Goal: Information Seeking & Learning: Find specific fact

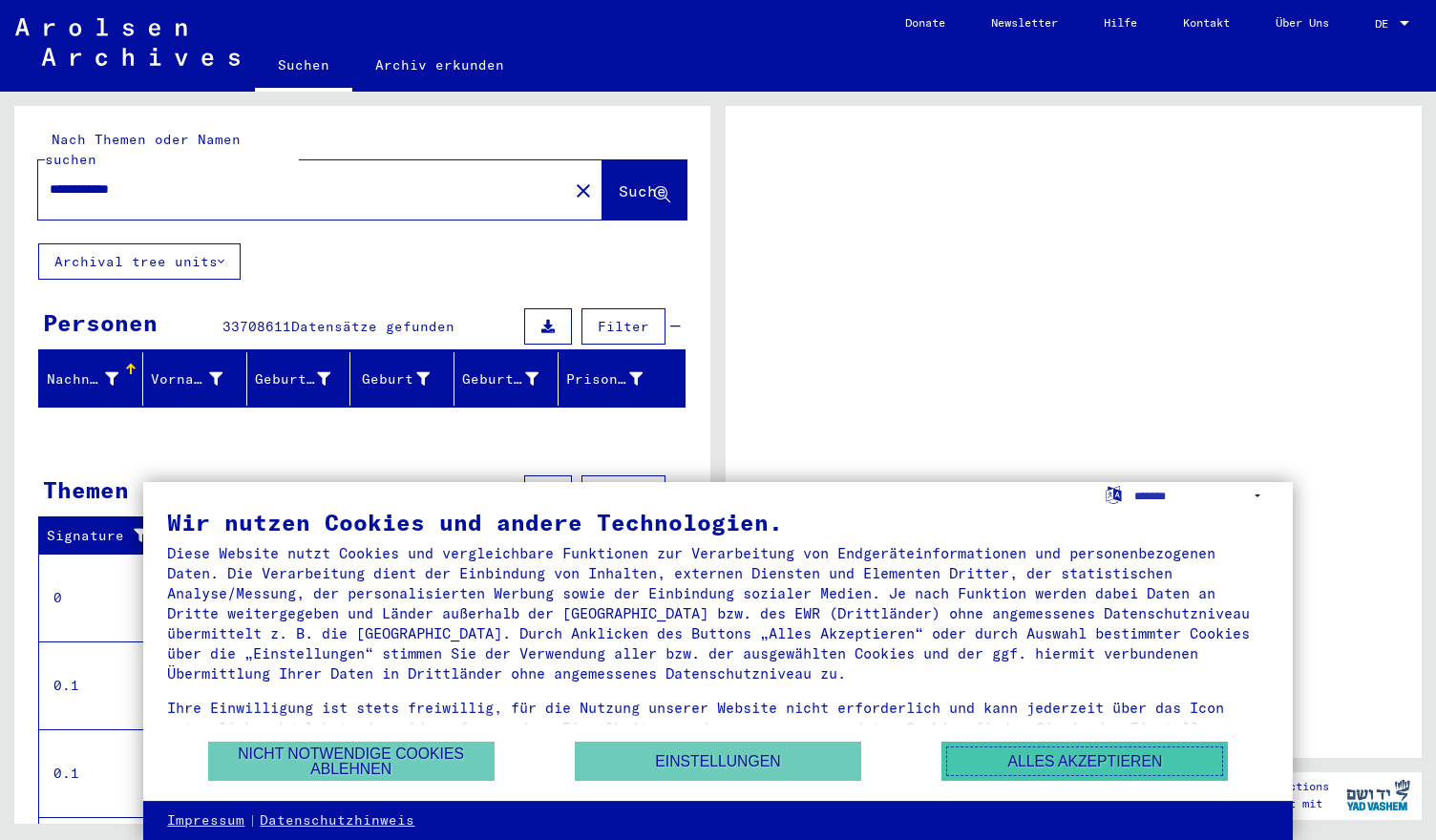
click at [1027, 756] on button "Alles akzeptieren" at bounding box center [1085, 761] width 287 height 39
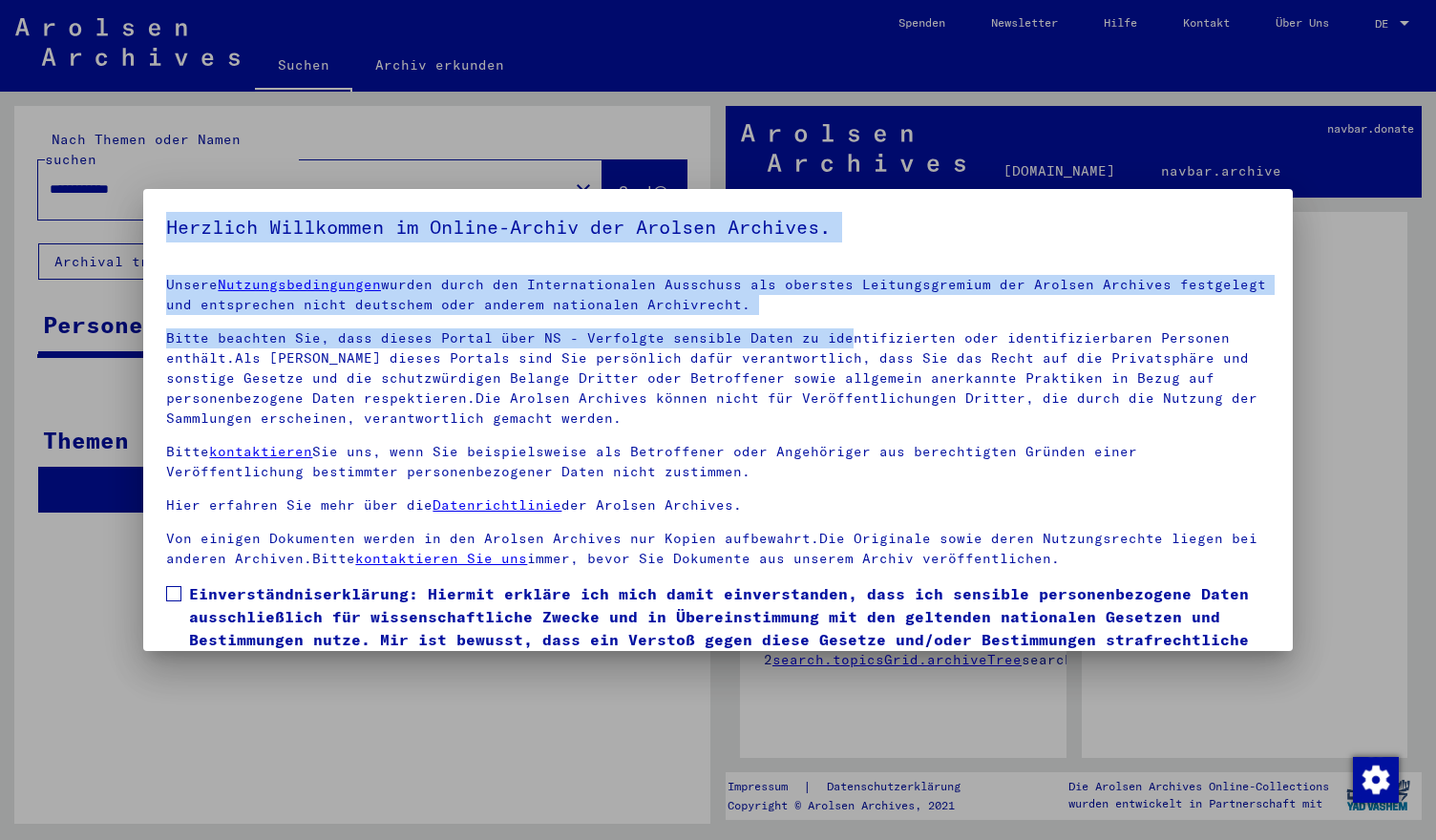
scroll to position [91, 0]
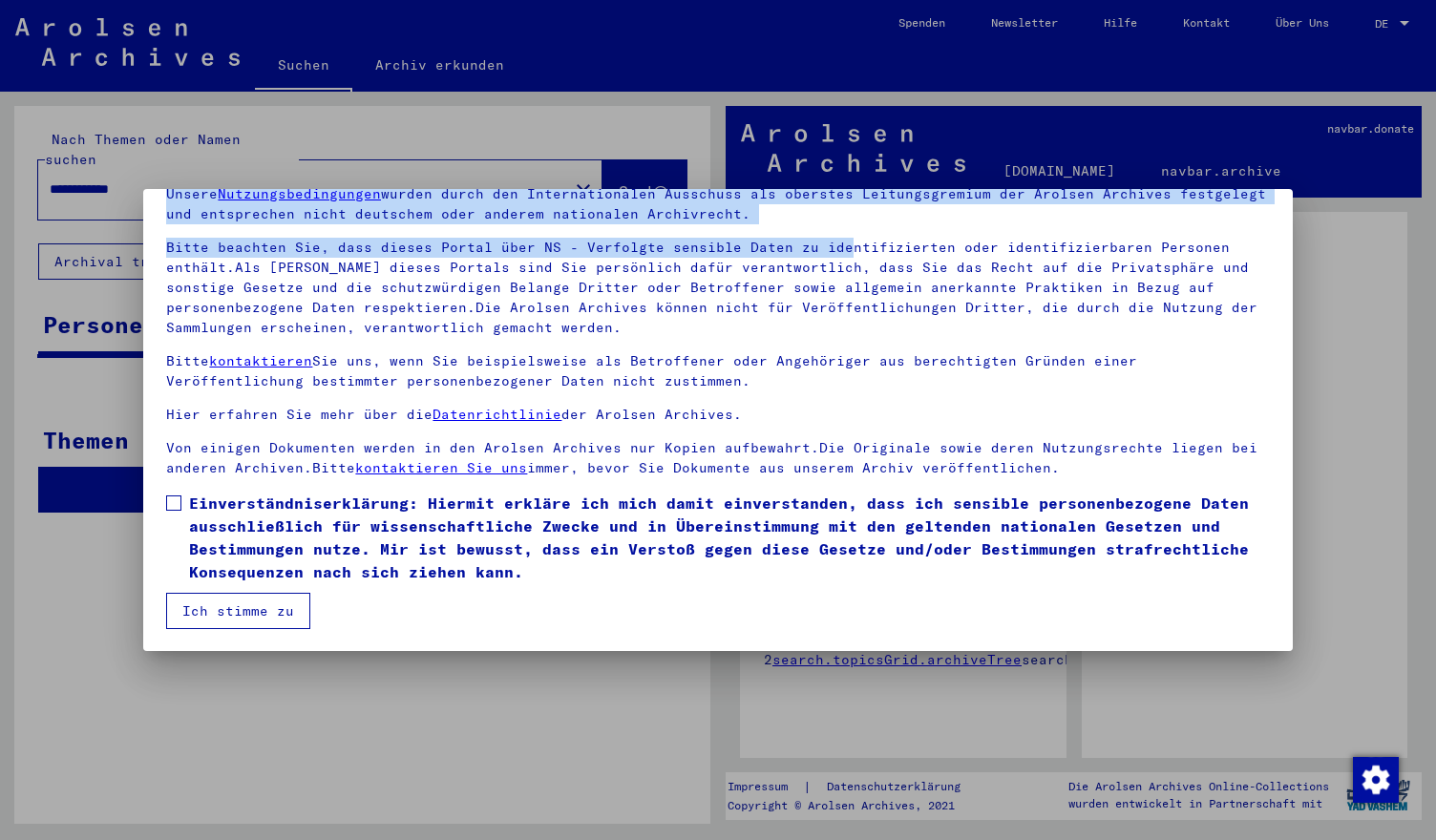
drag, startPoint x: 828, startPoint y: 337, endPoint x: 867, endPoint y: 717, distance: 382.0
click at [867, 717] on div "Herzlich Willkommen im Online-Archiv der Arolsen Archives. Unsere Nutzungsbedin…" at bounding box center [718, 420] width 1436 height 840
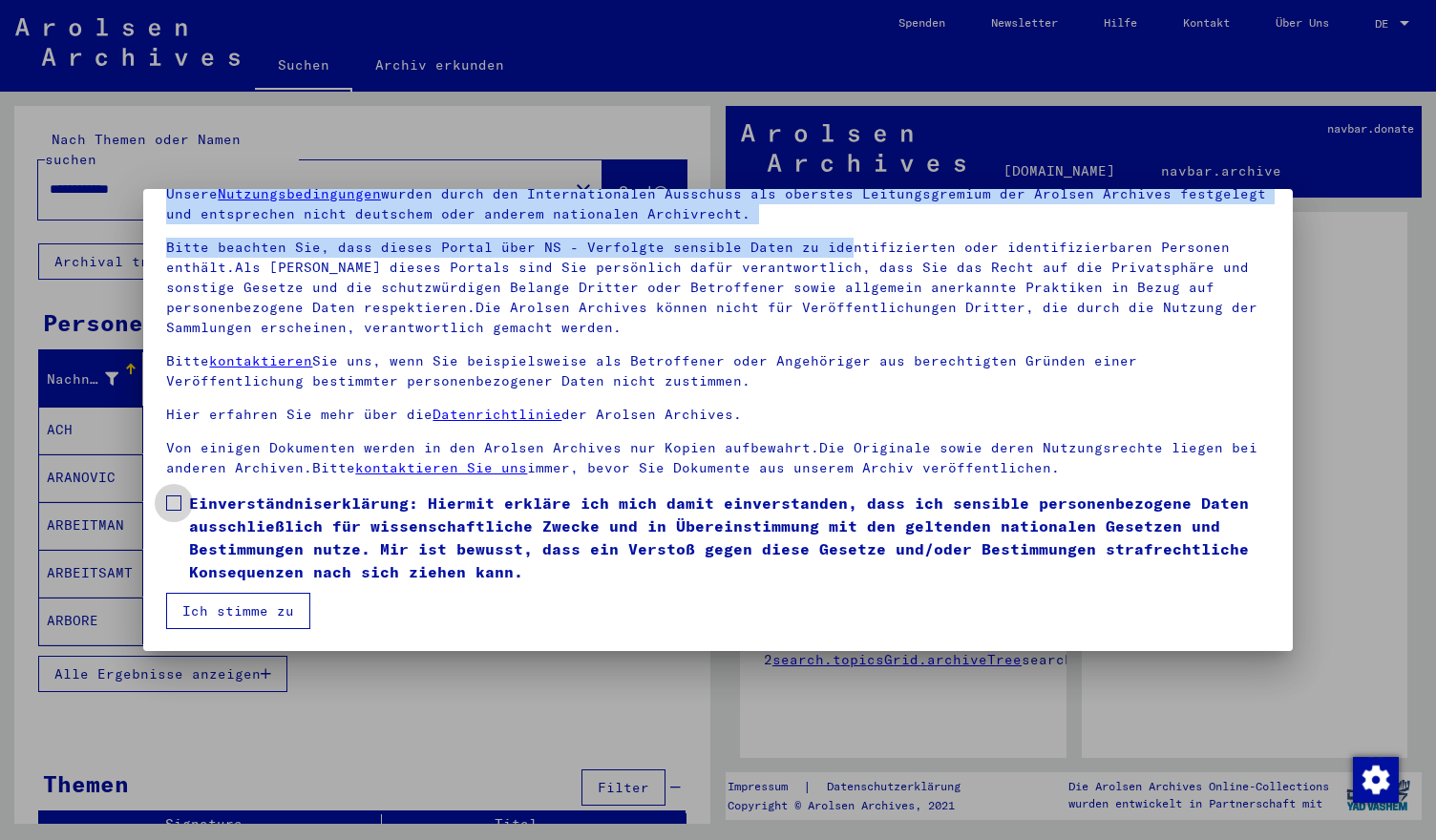
click at [170, 505] on span at bounding box center [174, 503] width 15 height 15
click at [204, 614] on button "Ich stimme zu" at bounding box center [238, 610] width 144 height 36
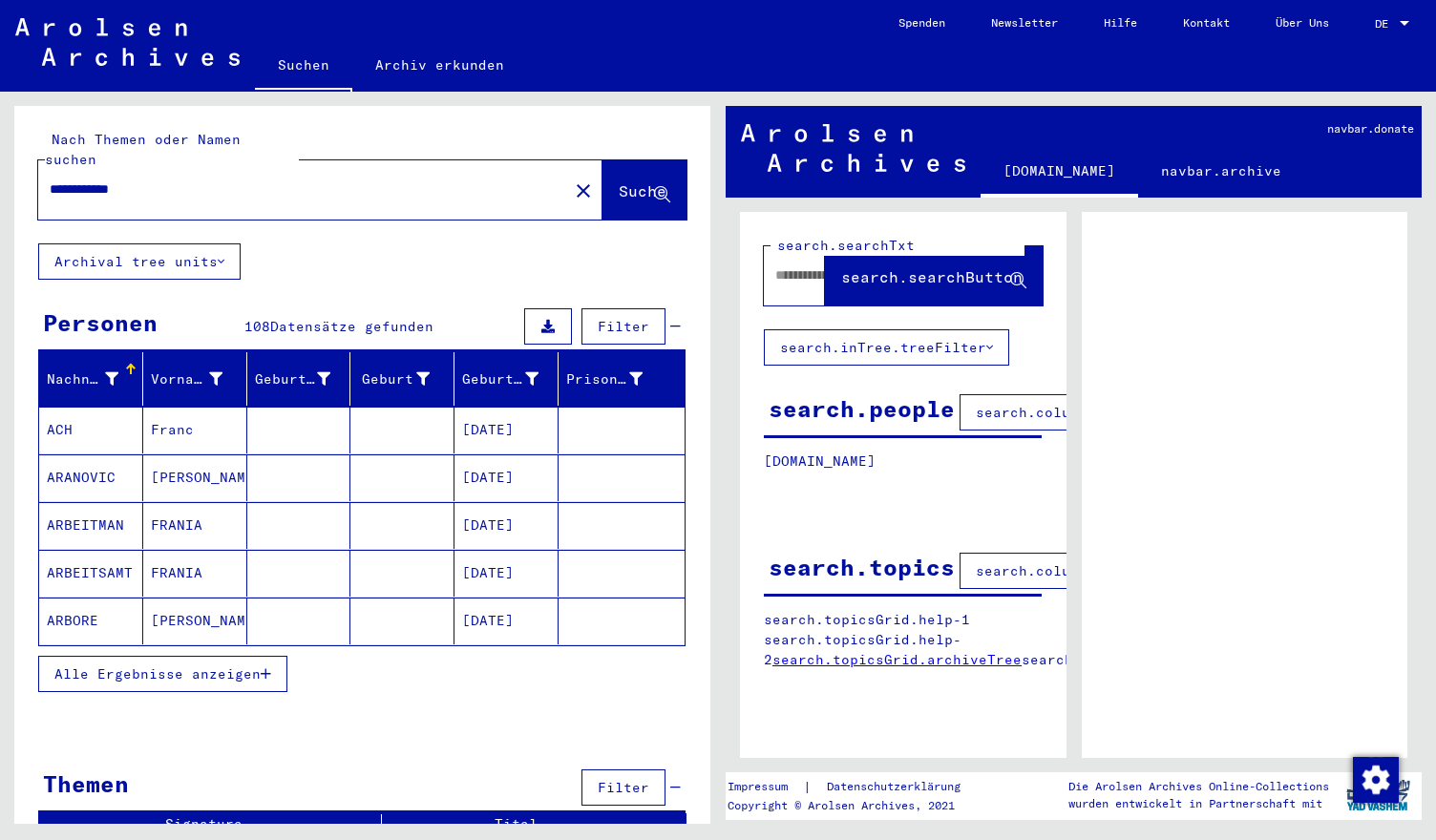
scroll to position [4, 0]
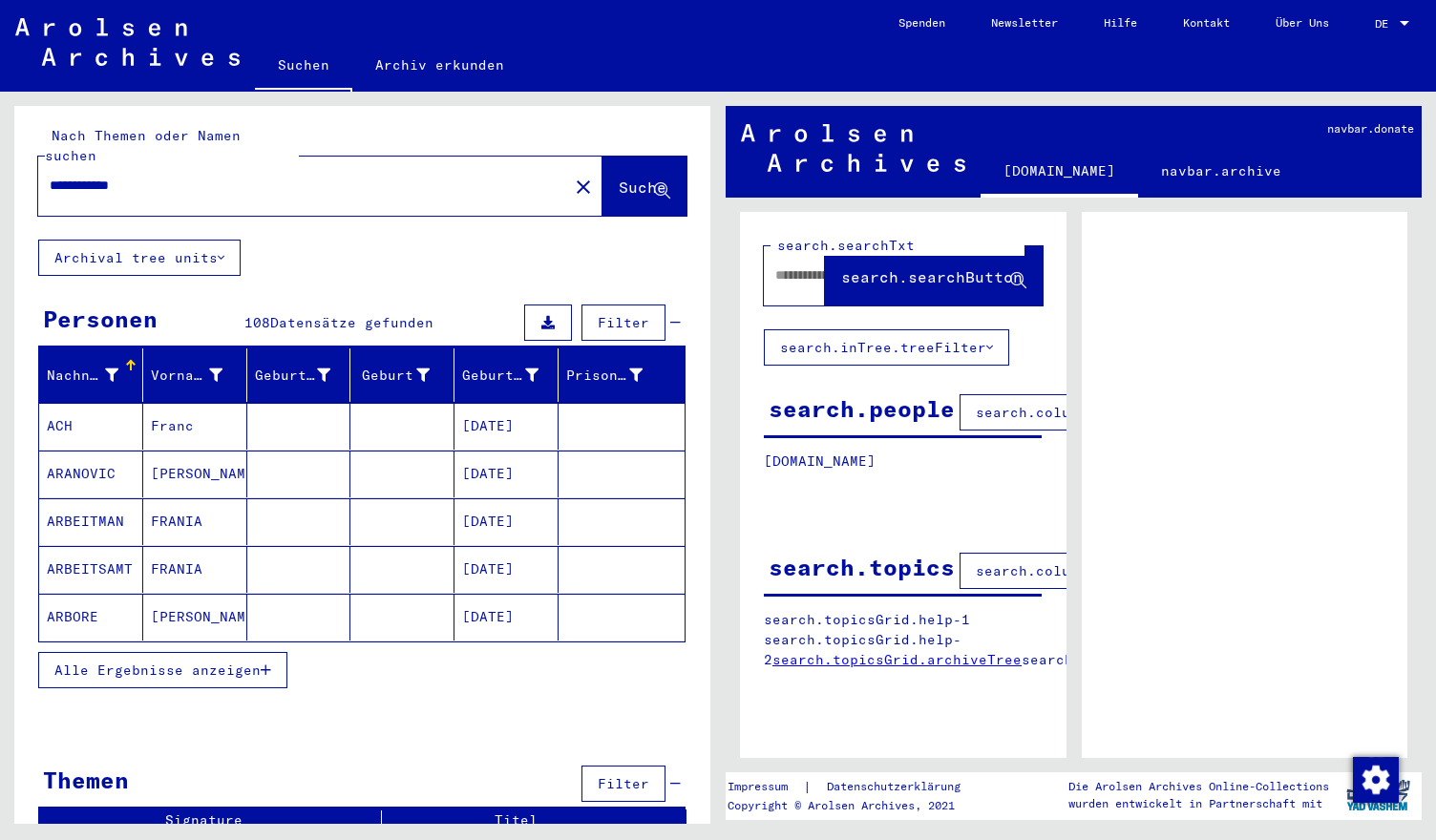
click at [91, 175] on input "**********" at bounding box center [303, 185] width 507 height 20
type input "*"
click at [619, 177] on span "Suche" at bounding box center [642, 187] width 47 height 19
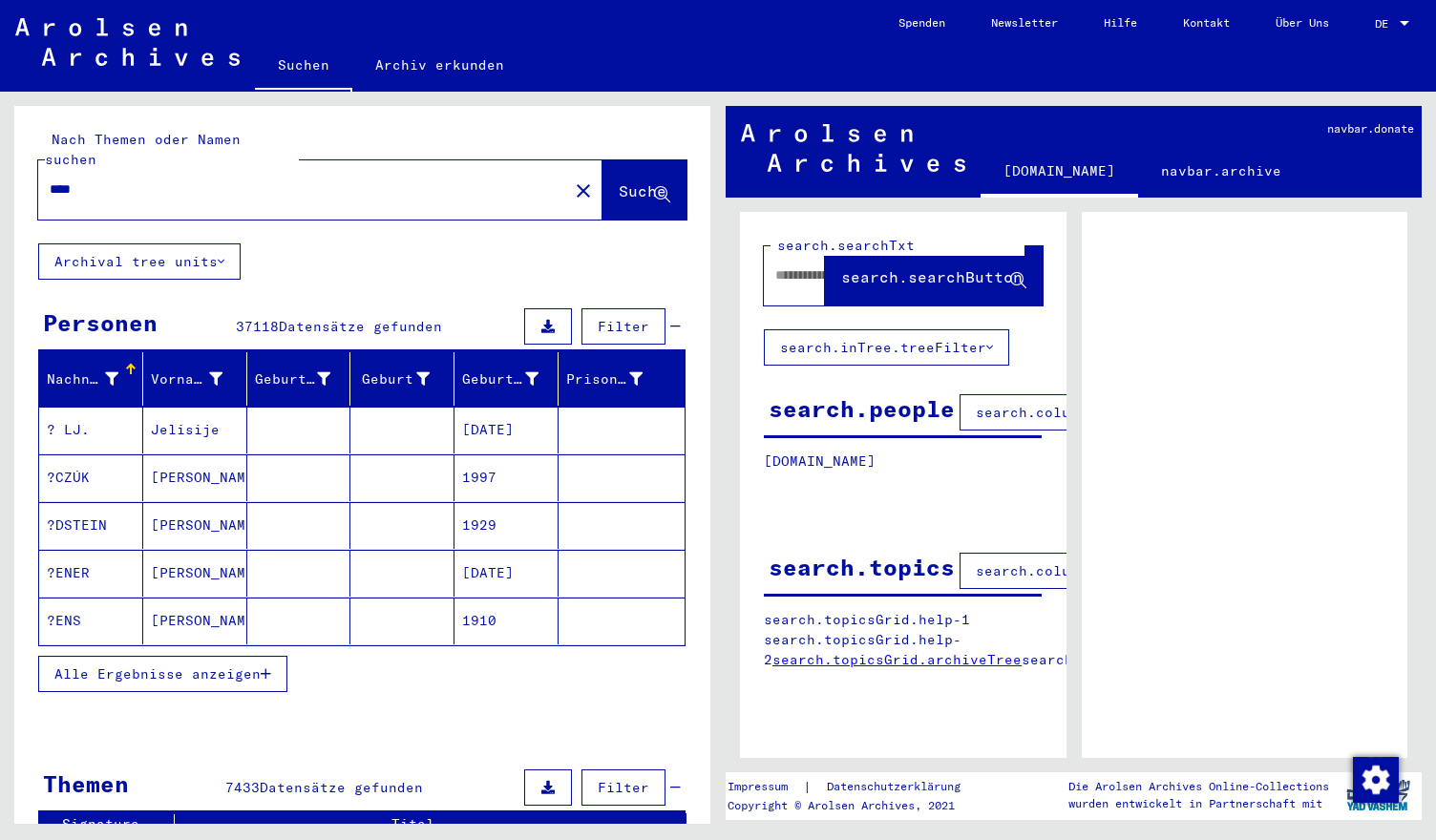
click at [141, 179] on input "****" at bounding box center [303, 189] width 507 height 20
click at [619, 181] on span "Suche" at bounding box center [642, 191] width 47 height 19
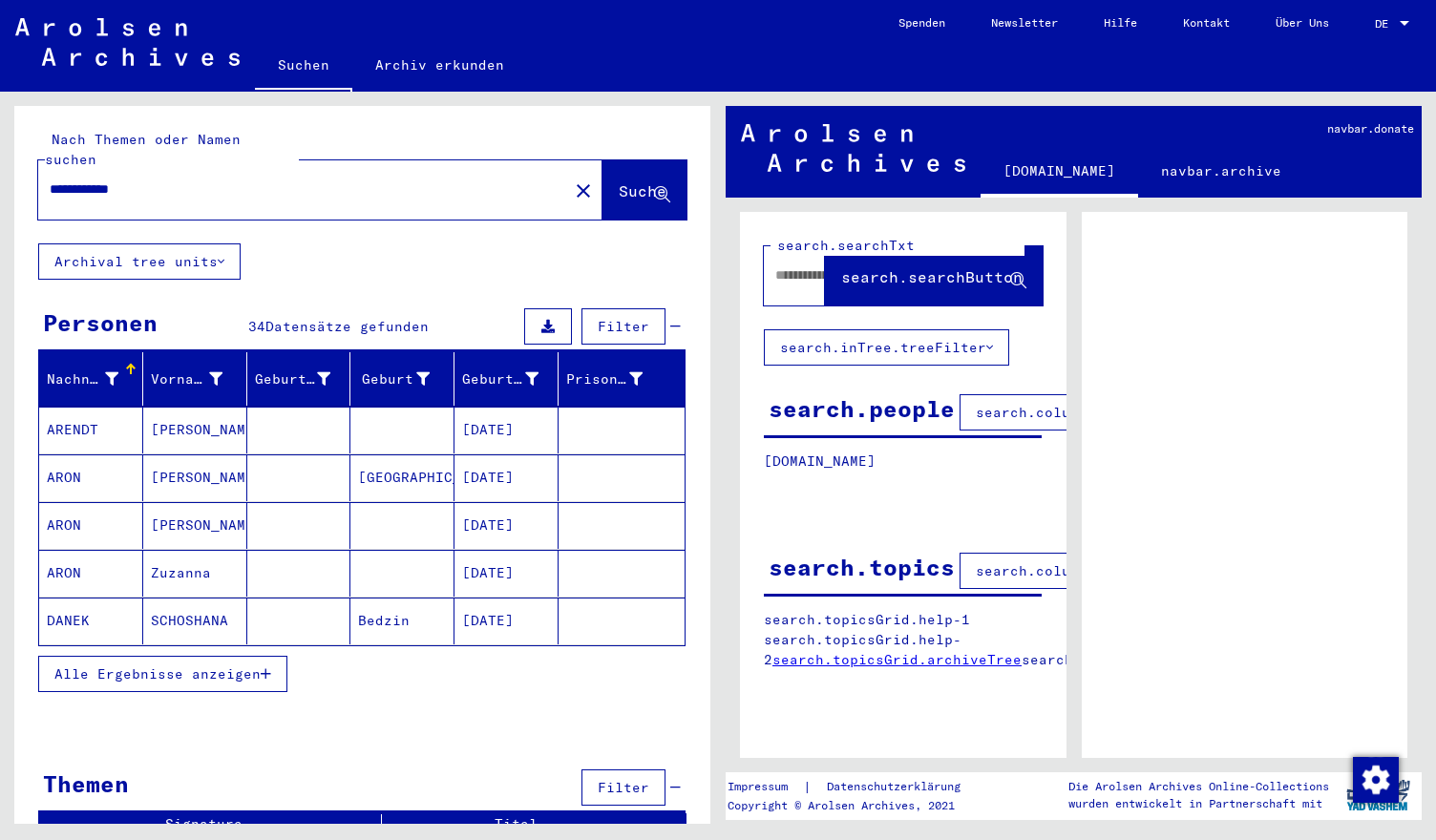
click at [93, 454] on mat-cell "ARON" at bounding box center [90, 477] width 104 height 46
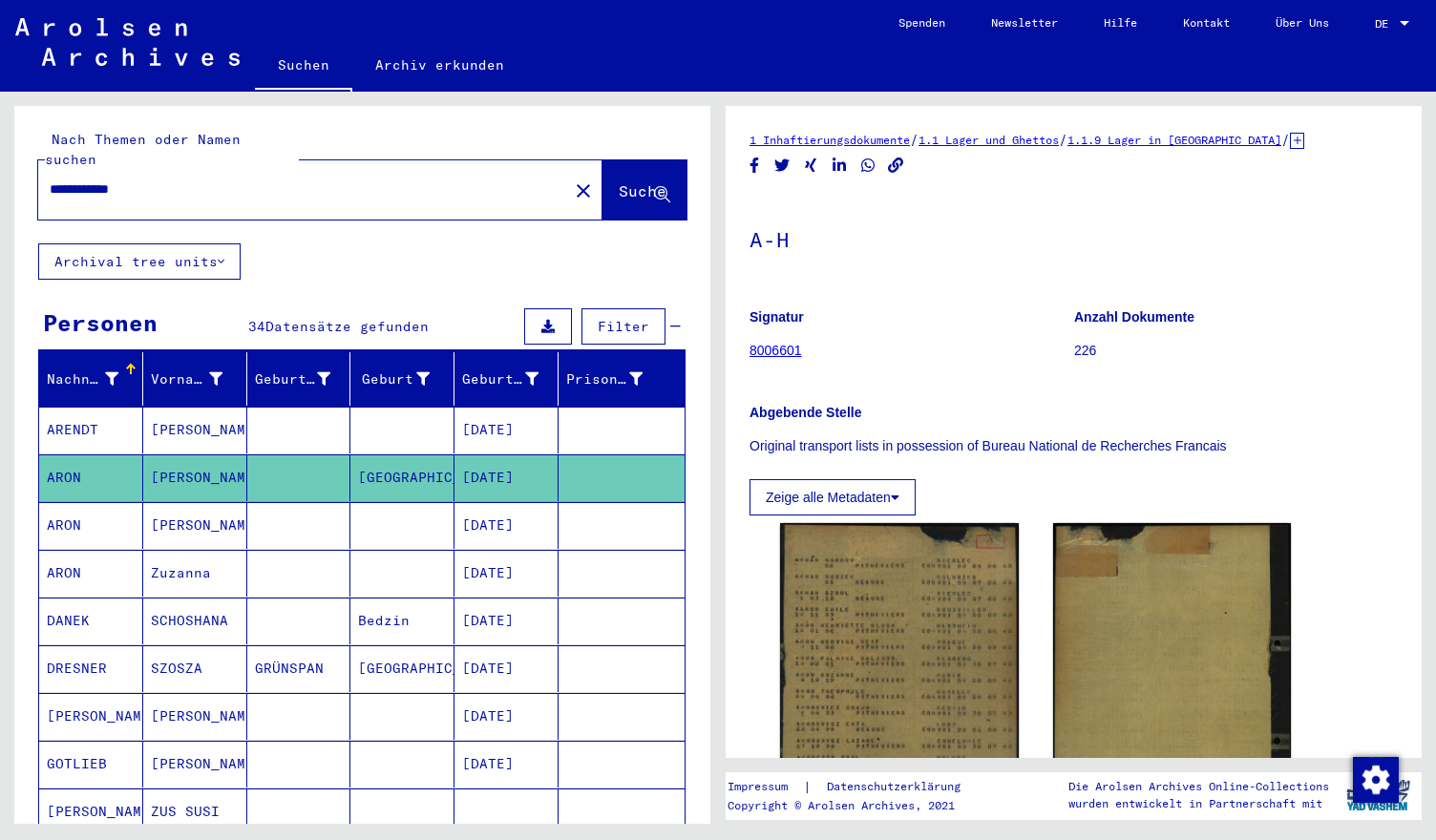
click at [817, 445] on p "Original transport lists in possession of Bureau National de Recherches Francais" at bounding box center [1073, 446] width 648 height 20
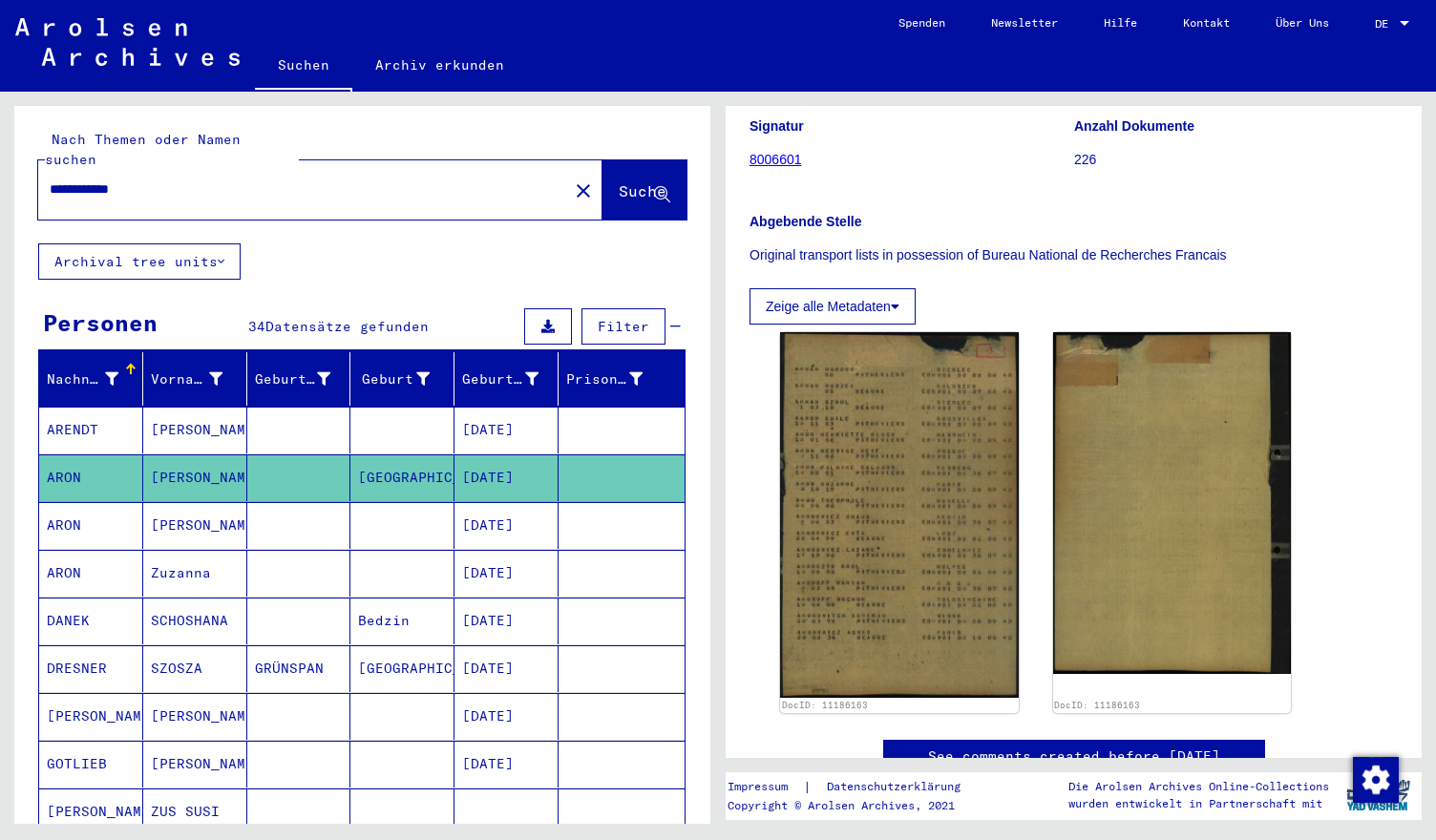
scroll to position [229, 0]
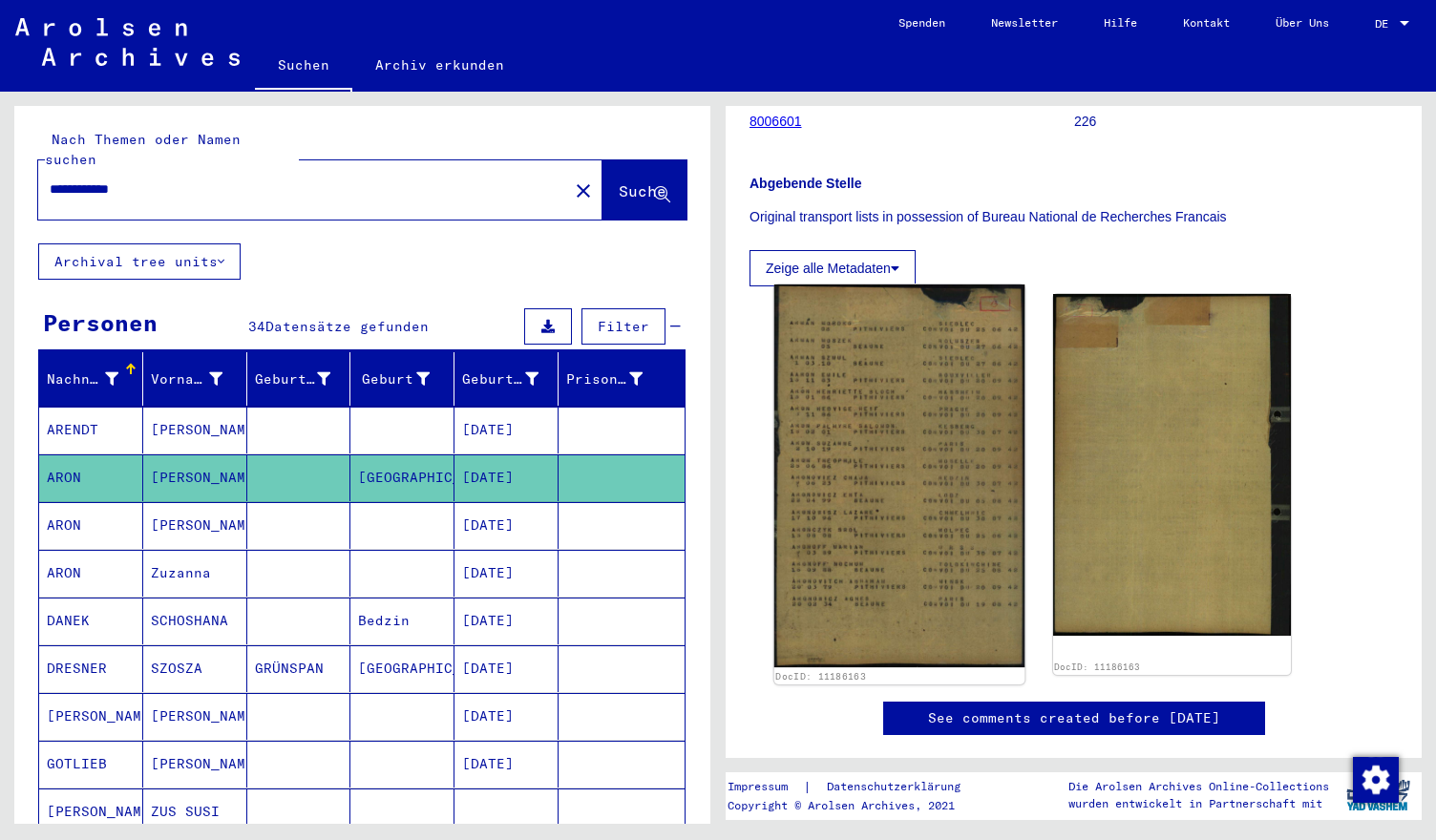
click at [880, 380] on img at bounding box center [900, 476] width 250 height 383
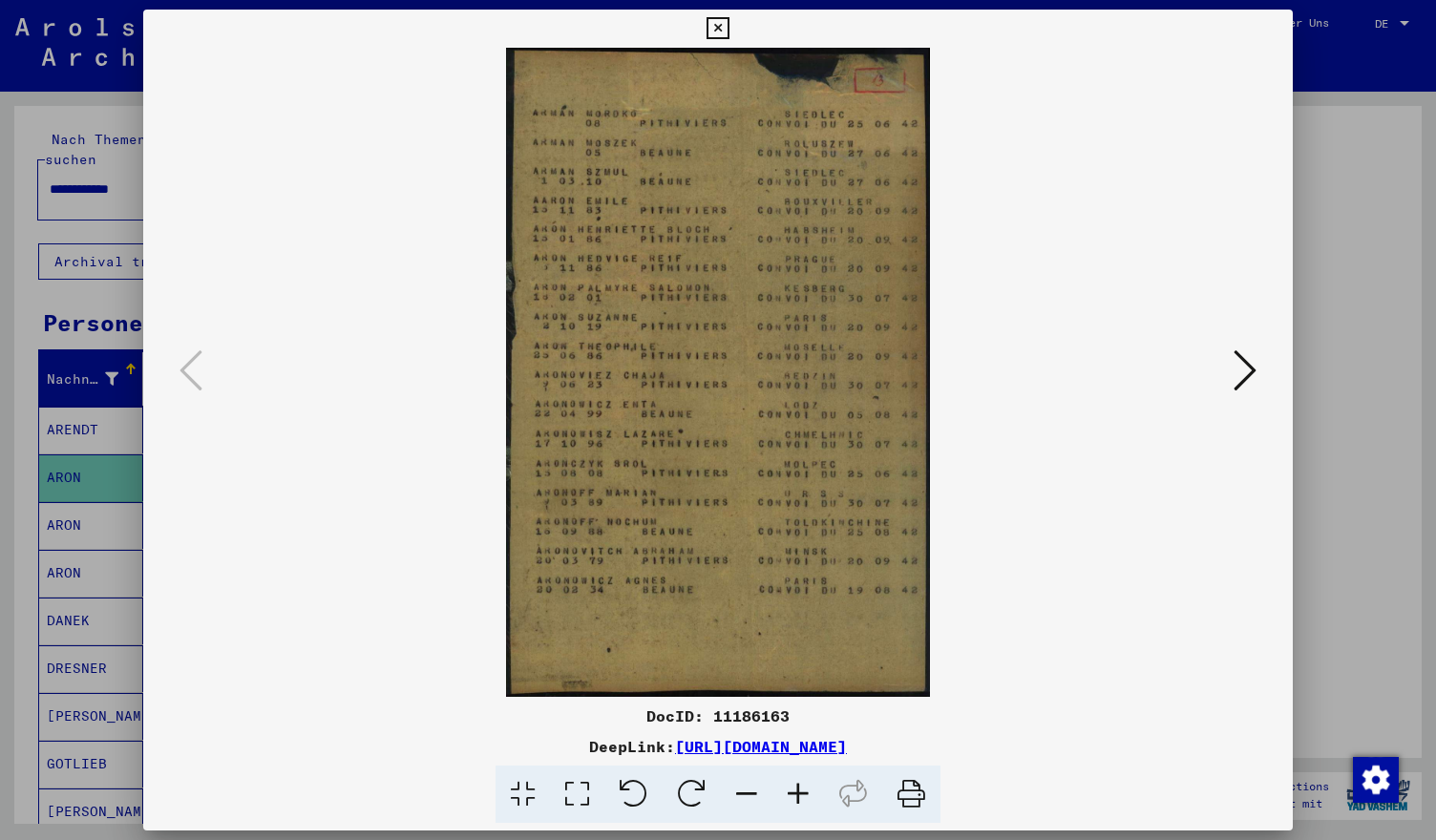
click at [1247, 364] on icon at bounding box center [1245, 370] width 23 height 45
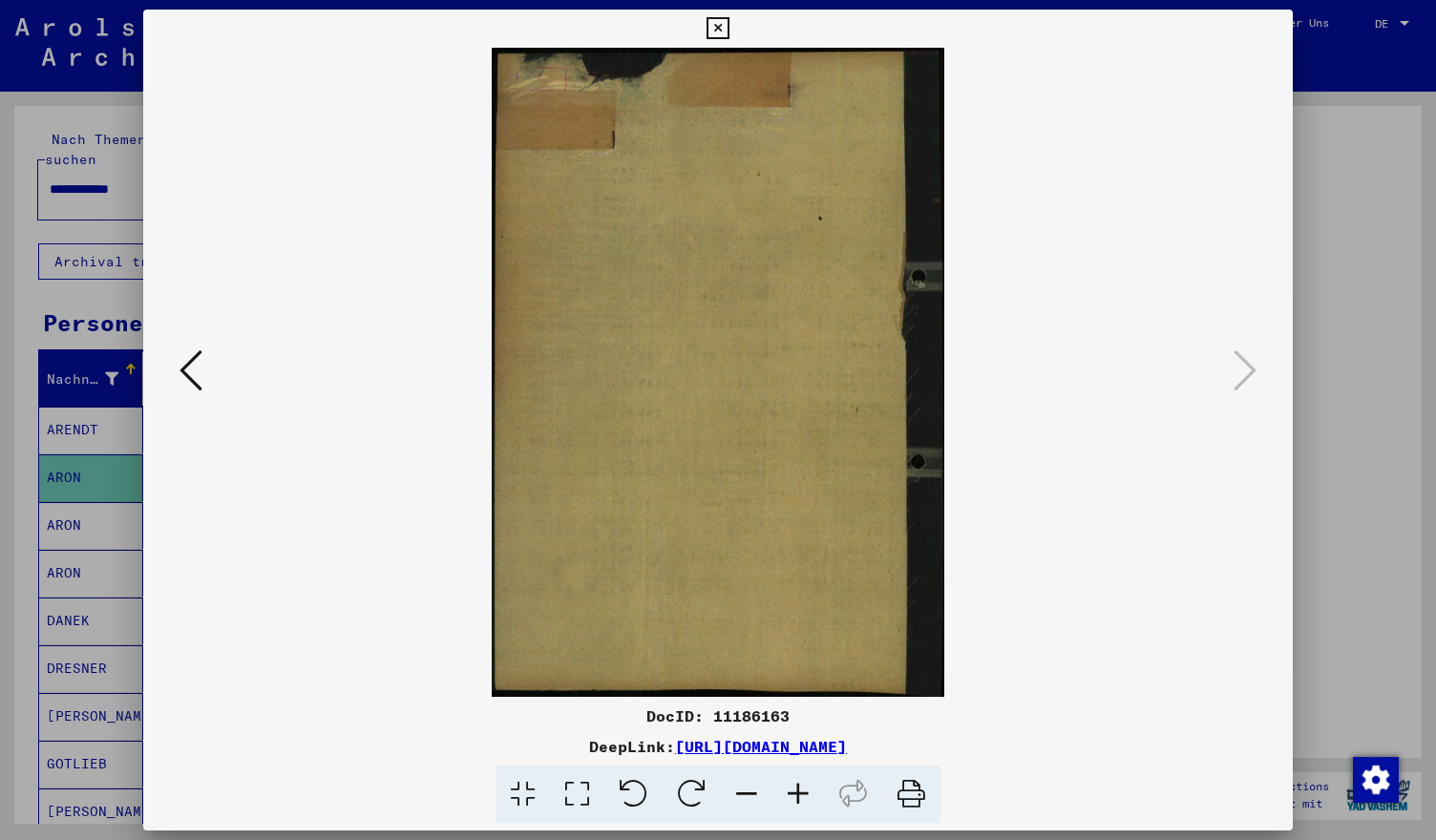
click at [1358, 368] on div at bounding box center [718, 420] width 1436 height 840
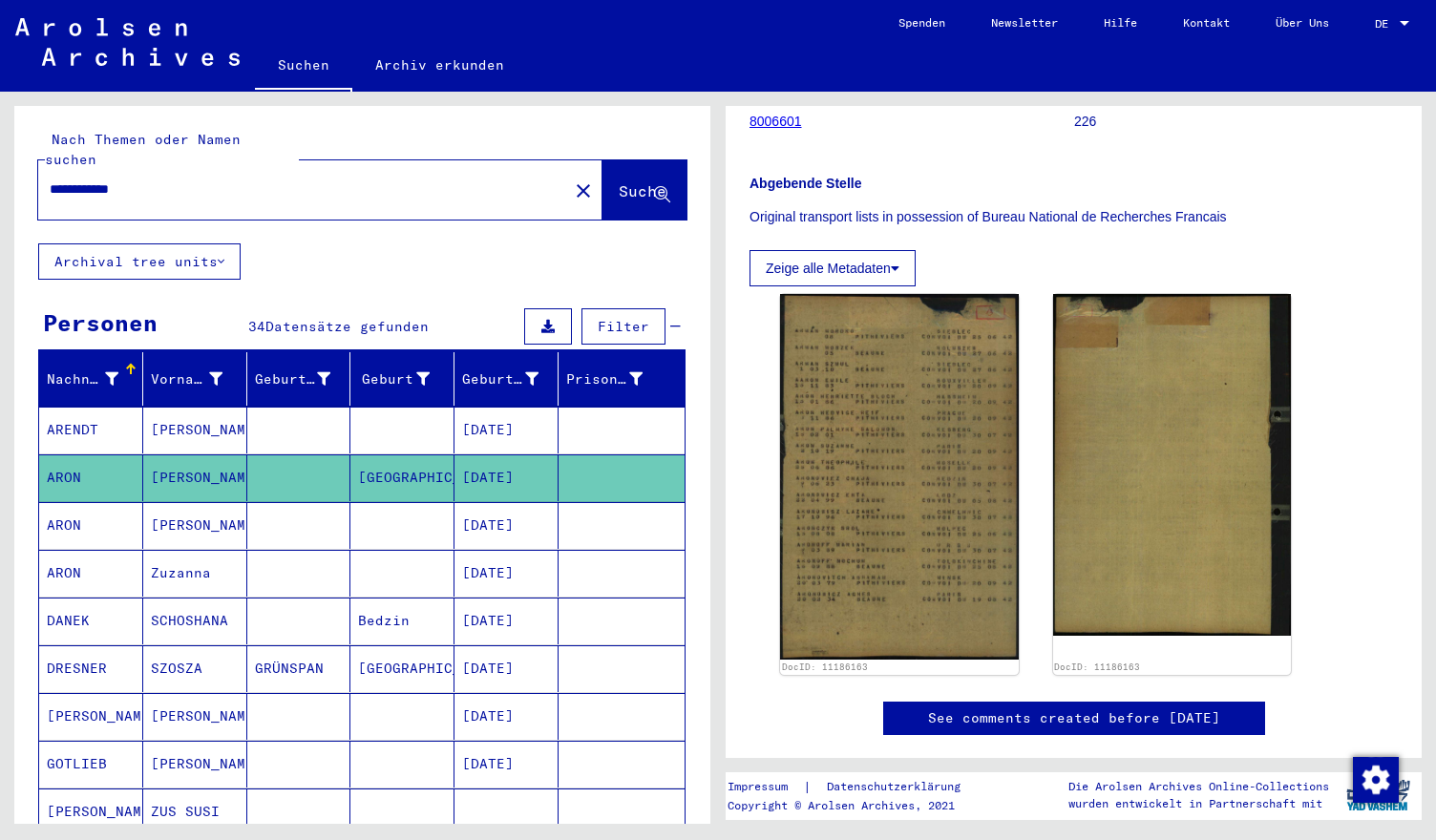
drag, startPoint x: 159, startPoint y: 170, endPoint x: 0, endPoint y: 194, distance: 160.8
click at [0, 194] on div "**********" at bounding box center [358, 458] width 718 height 732
type input "******"
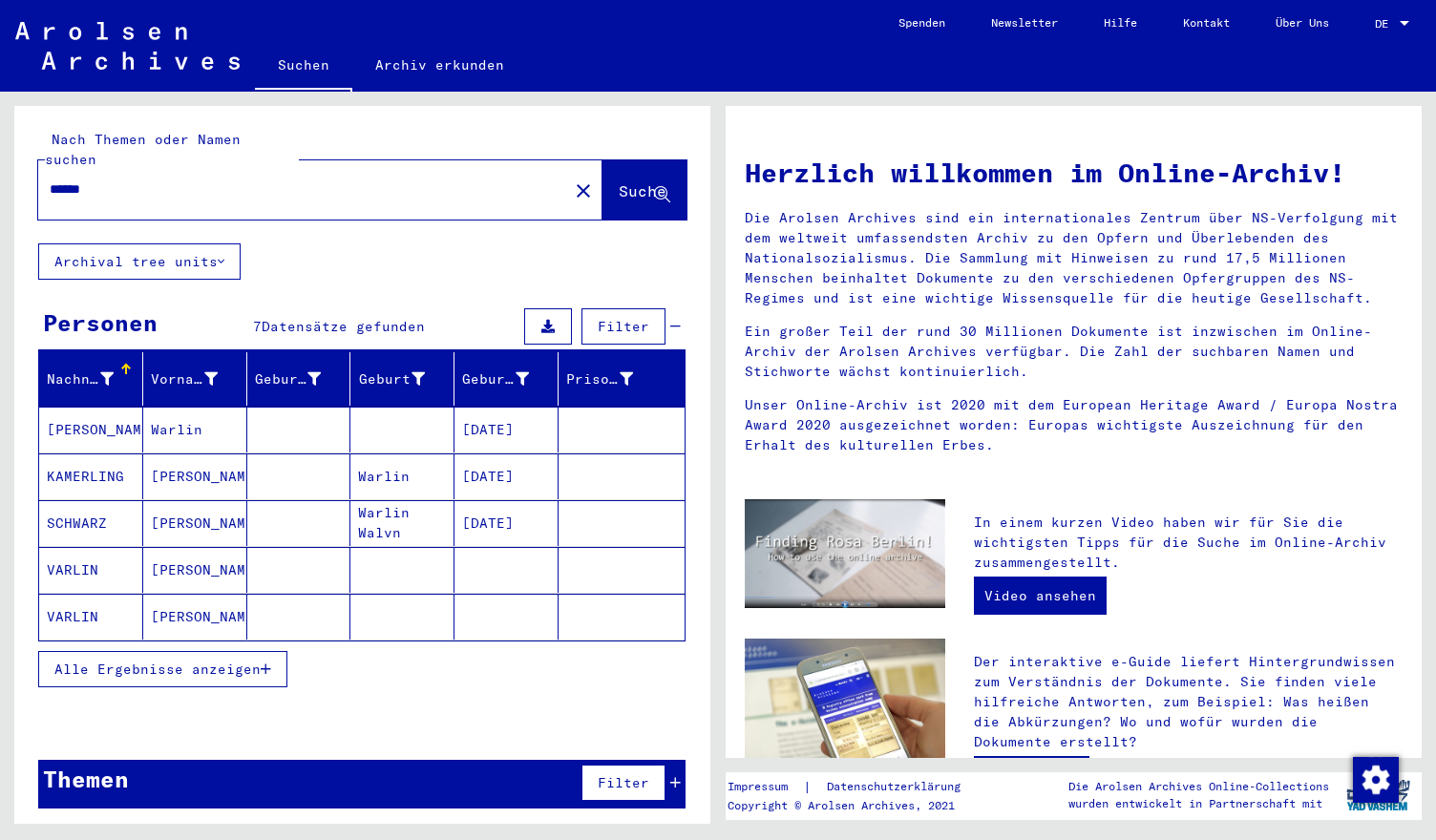
click at [199, 184] on div "******" at bounding box center [291, 190] width 507 height 43
click at [163, 660] on span "Alle Ergebnisse anzeigen" at bounding box center [157, 669] width 206 height 17
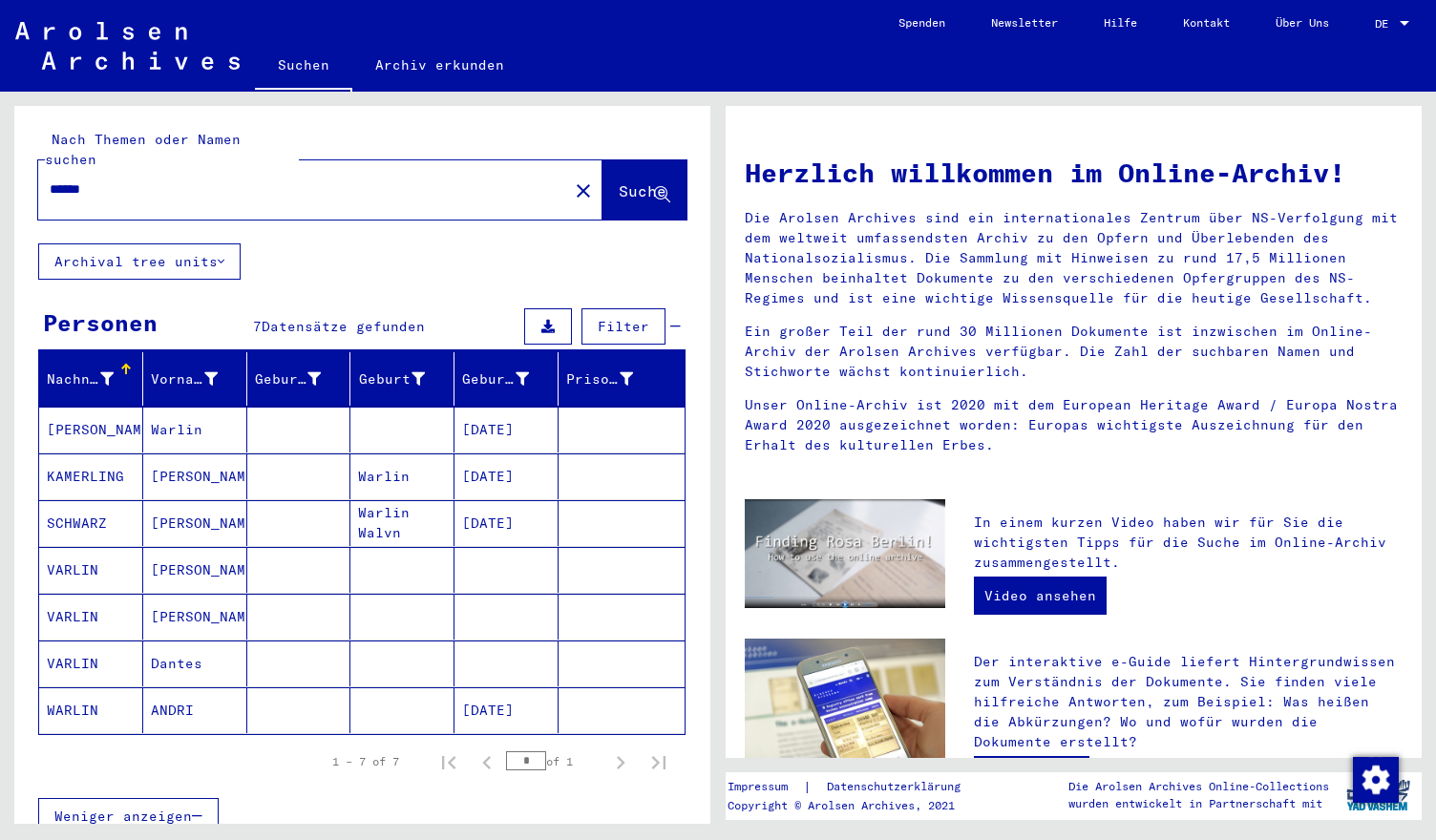
click at [84, 688] on mat-cell "WARLIN" at bounding box center [90, 709] width 104 height 45
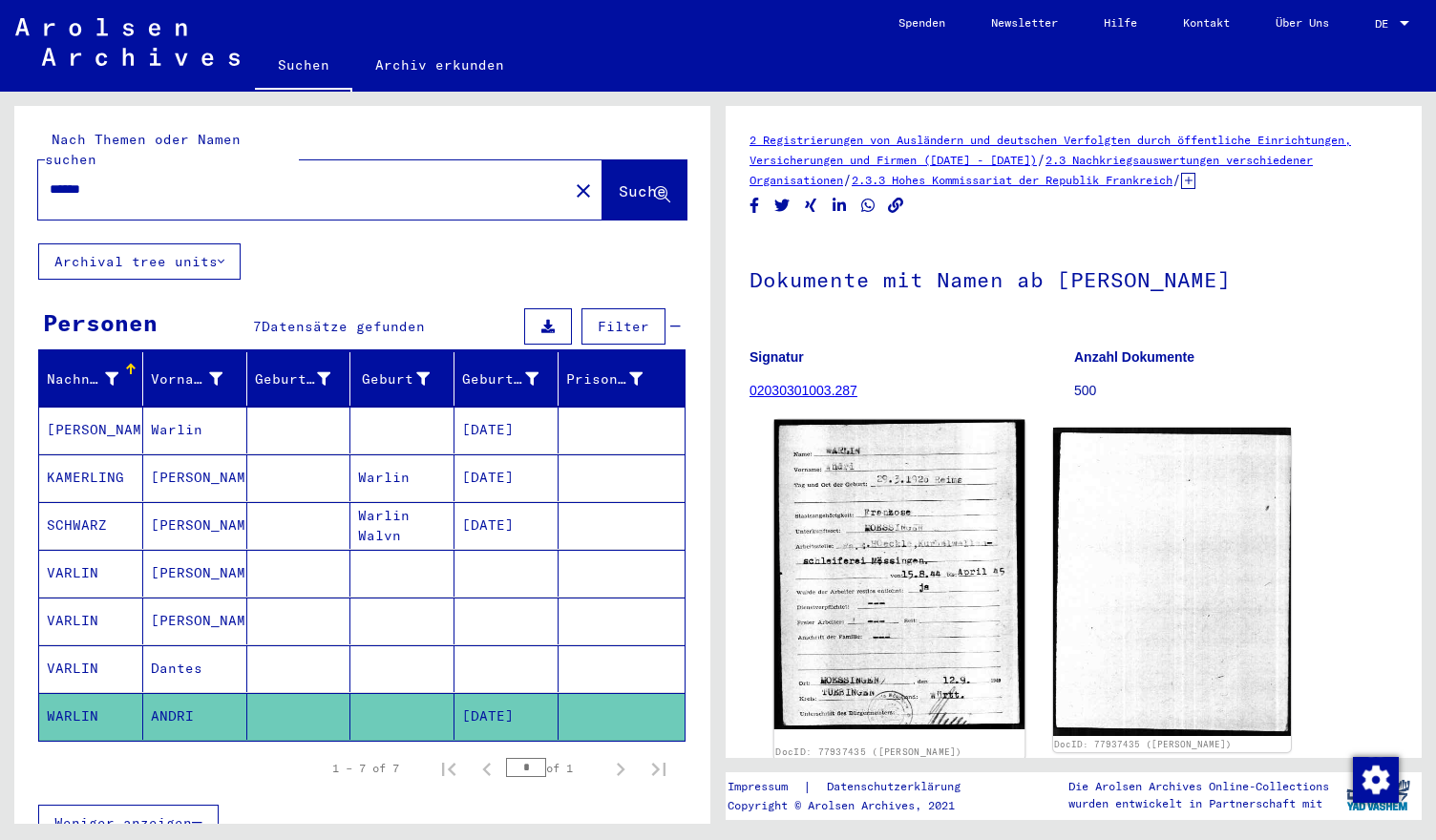
click at [871, 495] on img at bounding box center [900, 574] width 250 height 309
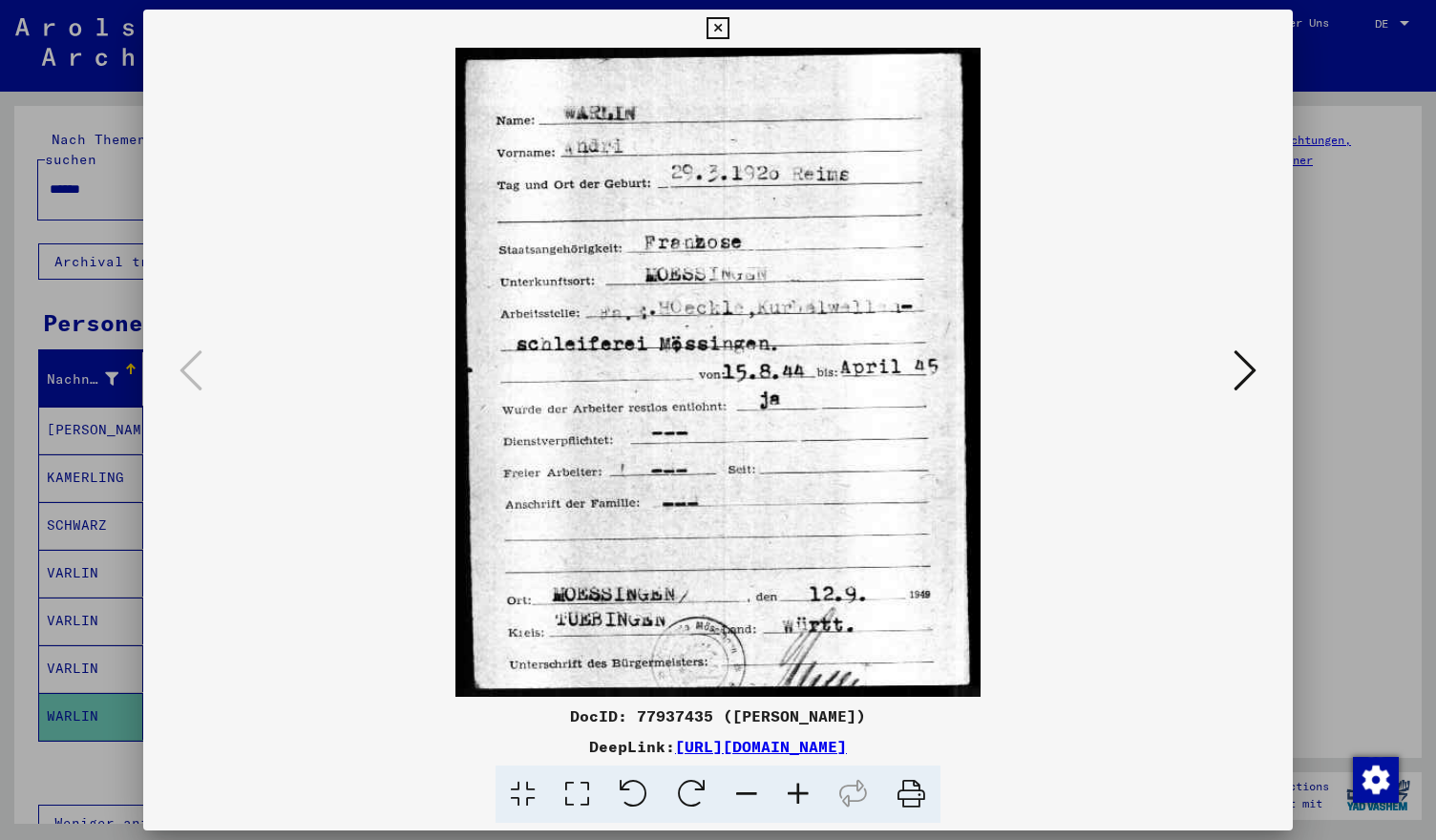
click at [1247, 375] on icon at bounding box center [1245, 370] width 23 height 45
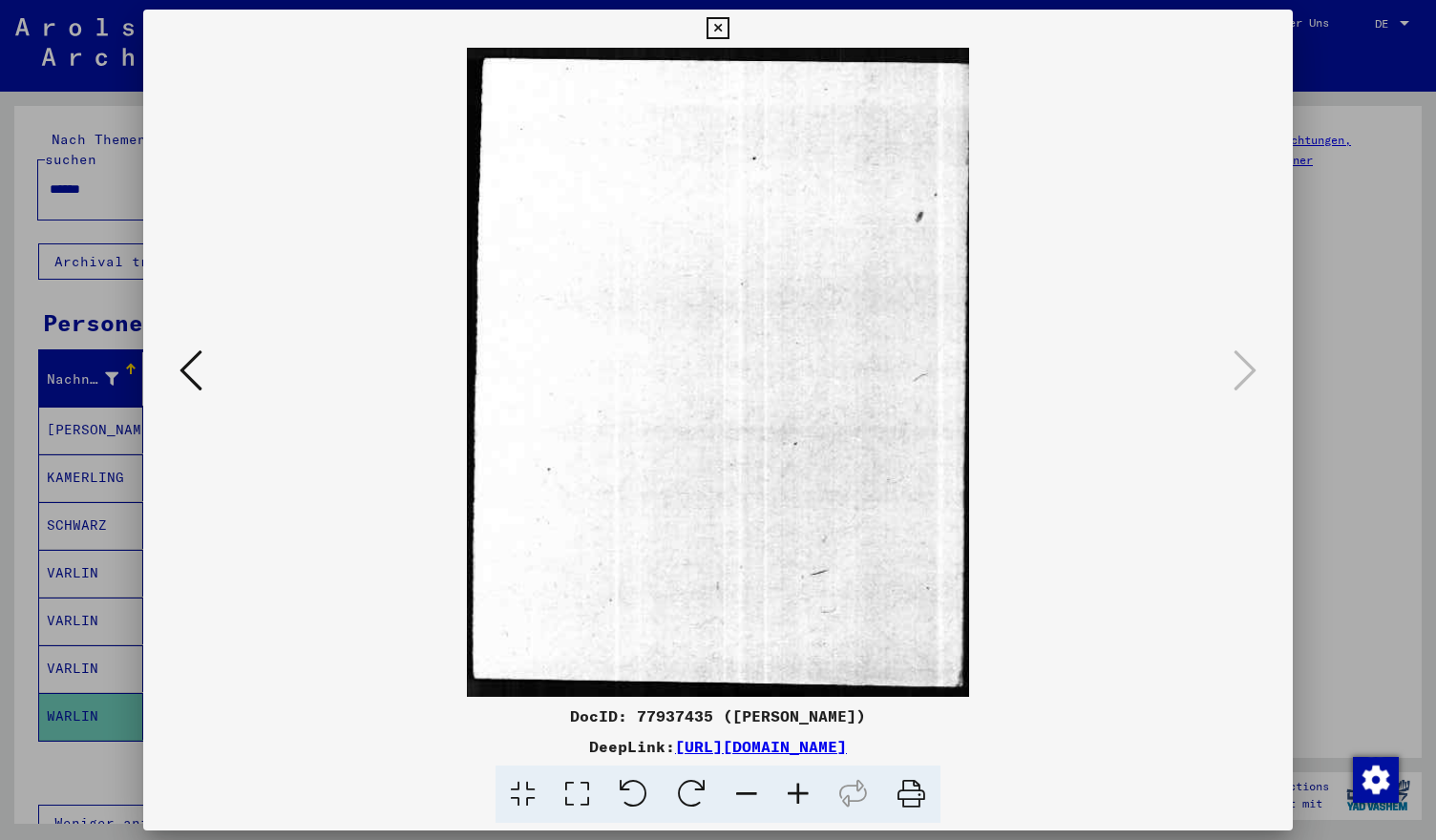
click at [1348, 385] on div at bounding box center [718, 420] width 1436 height 840
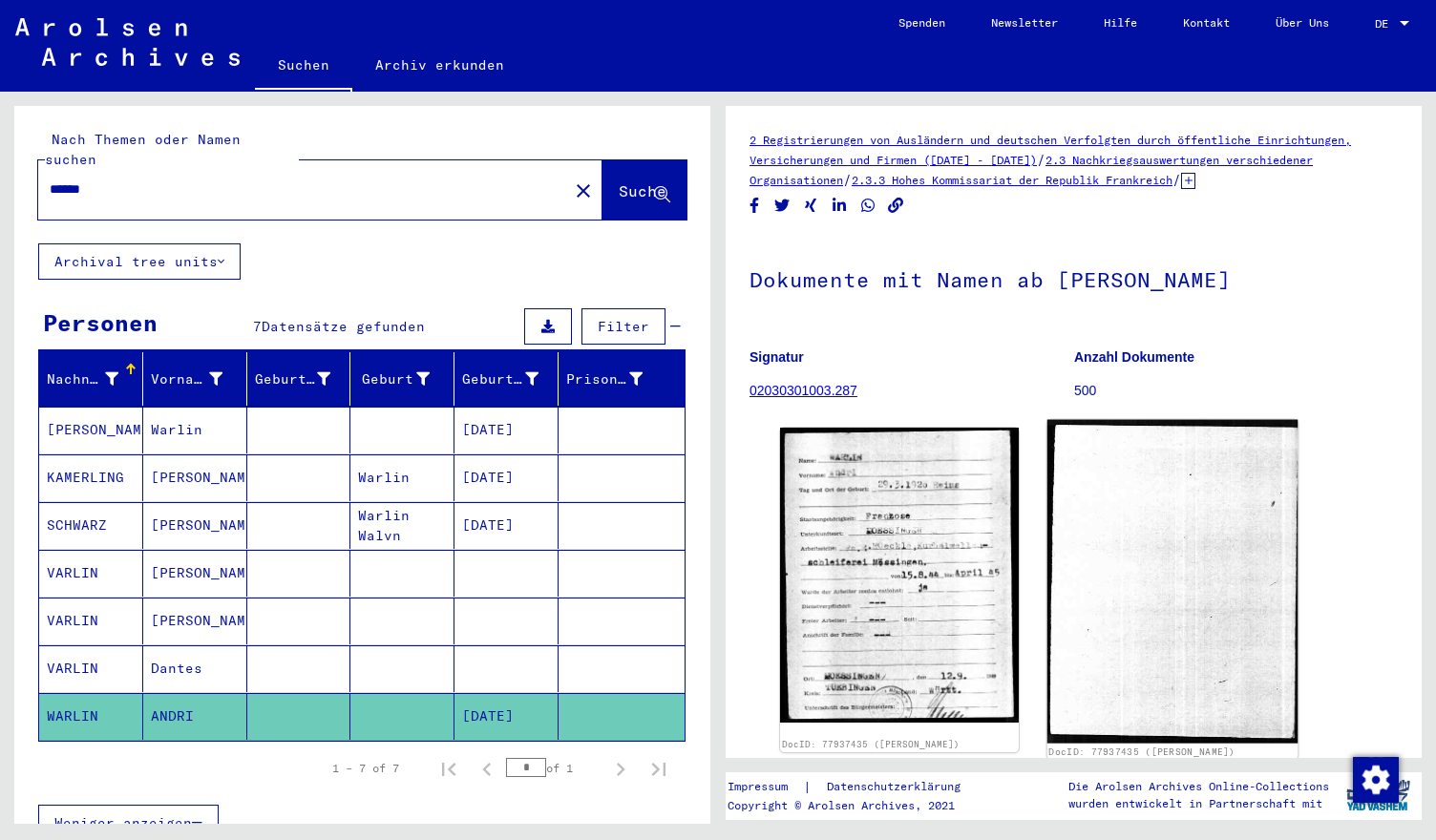
click at [1158, 541] on img at bounding box center [1172, 582] width 250 height 323
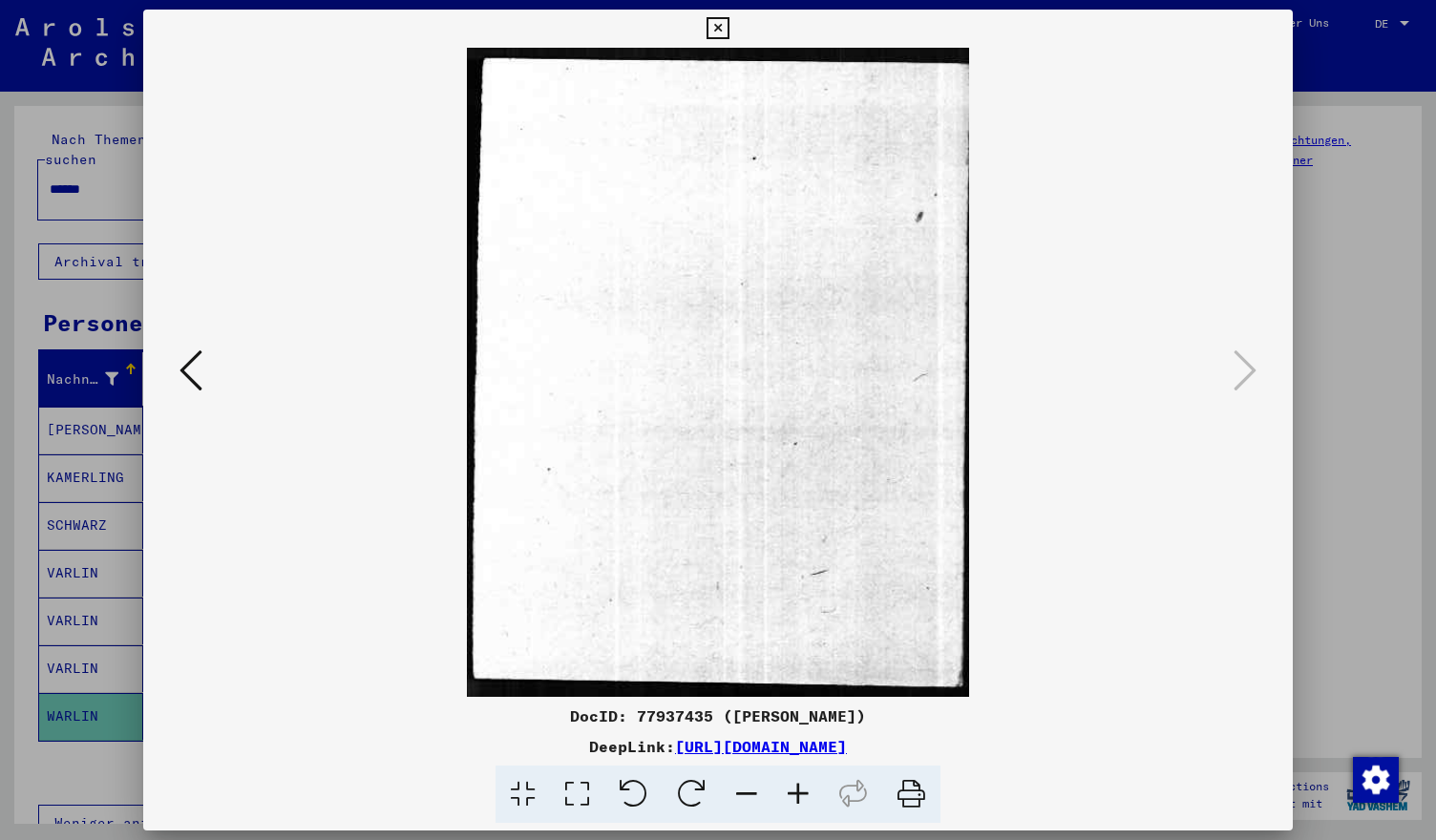
click at [717, 31] on icon at bounding box center [718, 29] width 22 height 23
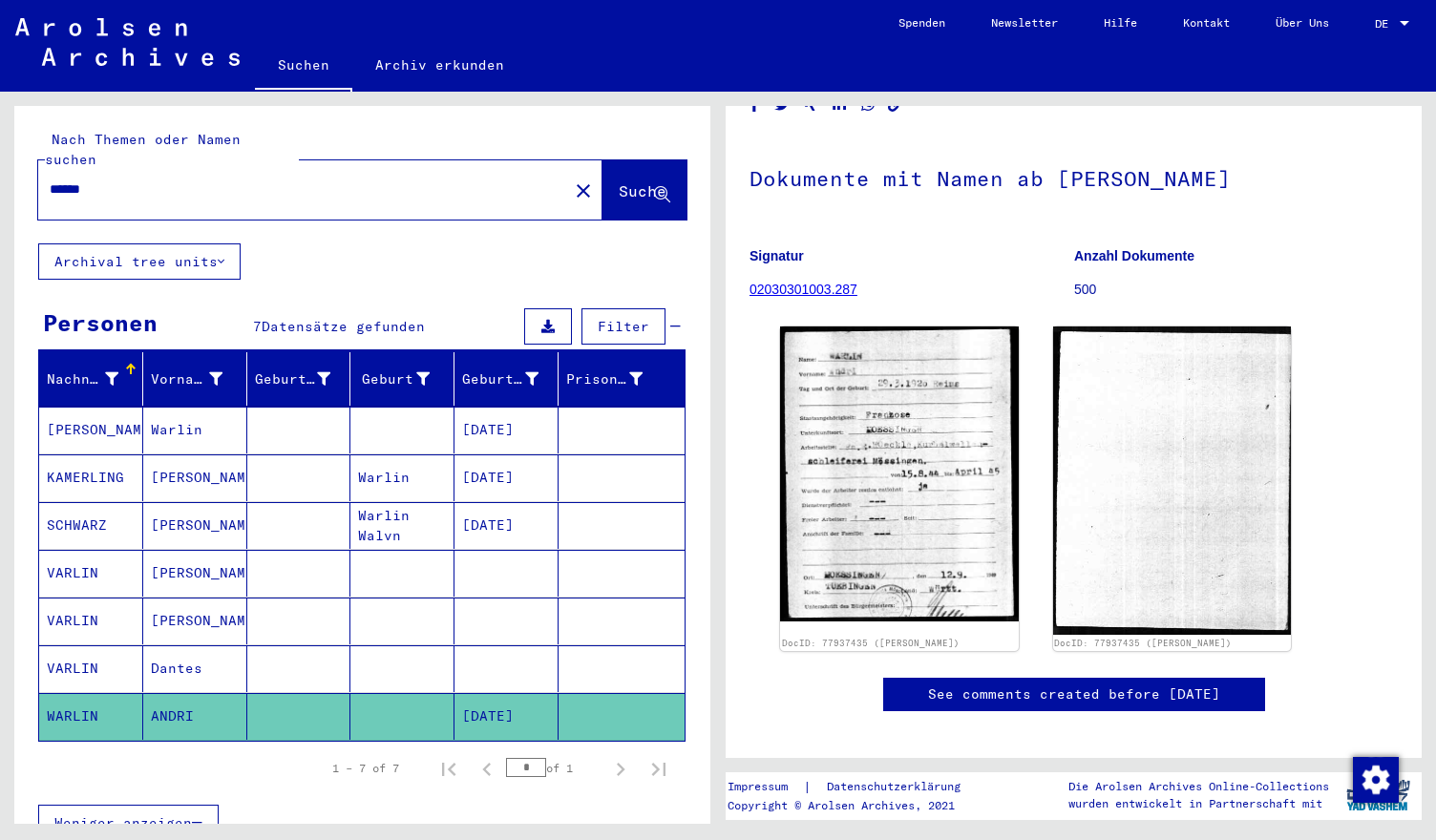
scroll to position [100, 0]
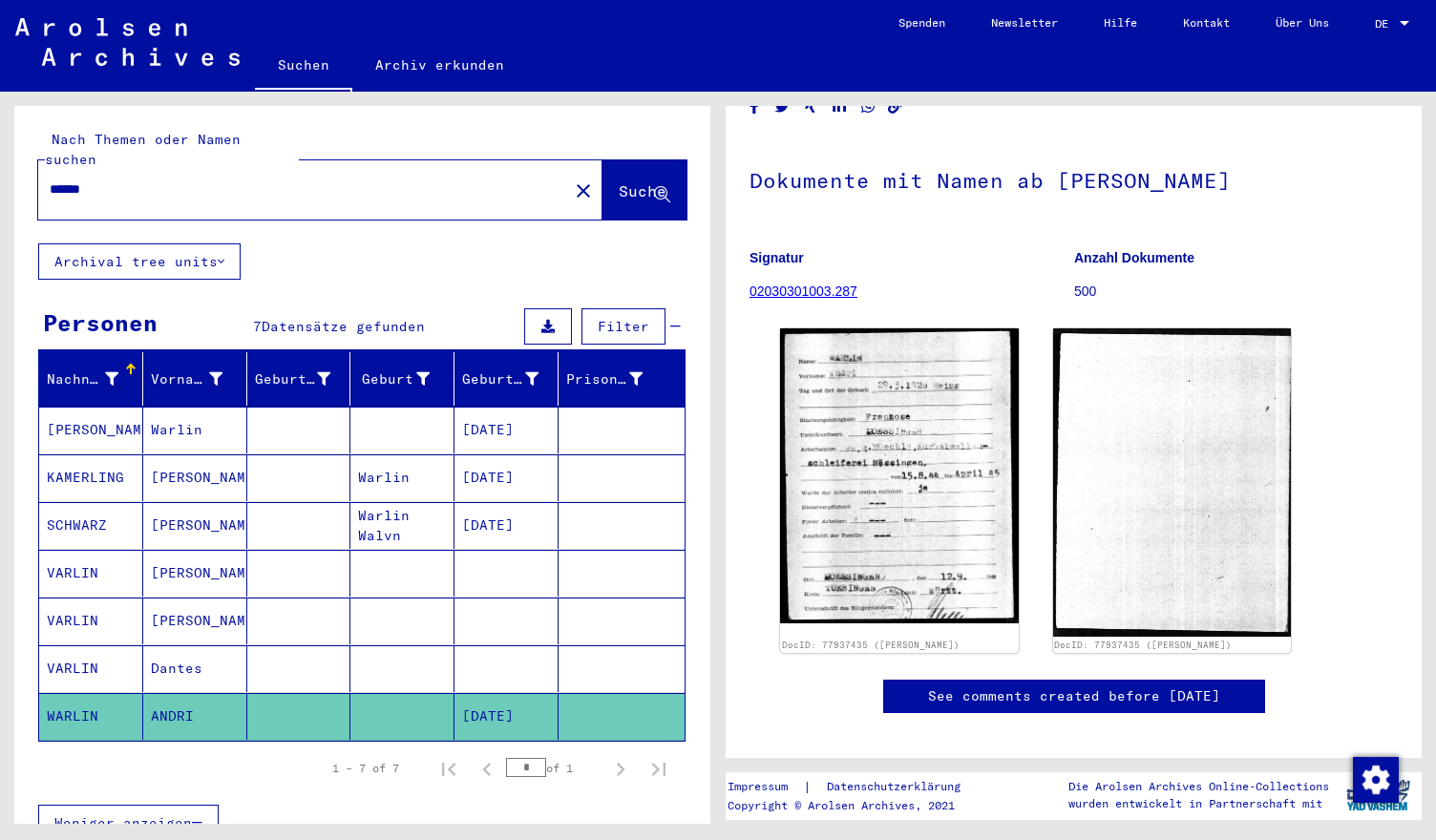
drag, startPoint x: 157, startPoint y: 173, endPoint x: 0, endPoint y: 162, distance: 157.4
click at [0, 162] on div "Nach Themen oder Namen suchen ****** close Suche Archival tree units Personen 7…" at bounding box center [358, 458] width 718 height 732
click at [106, 454] on mat-cell "KAMERLING" at bounding box center [90, 477] width 104 height 46
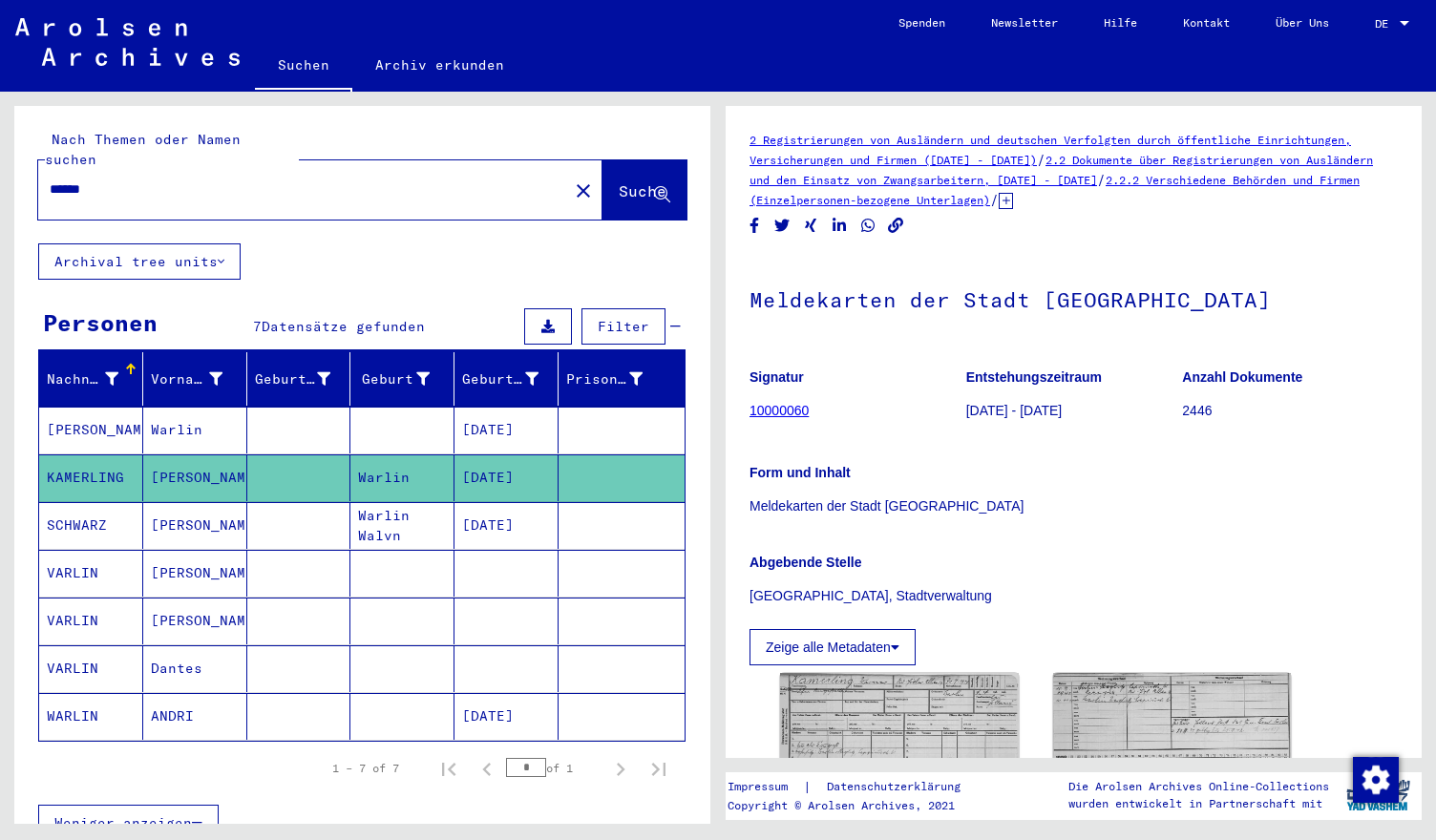
drag, startPoint x: 246, startPoint y: 172, endPoint x: 6, endPoint y: 194, distance: 241.0
click at [6, 194] on div "Nach Themen oder Namen suchen ****** close Suche Archival tree units Personen 7…" at bounding box center [358, 458] width 718 height 732
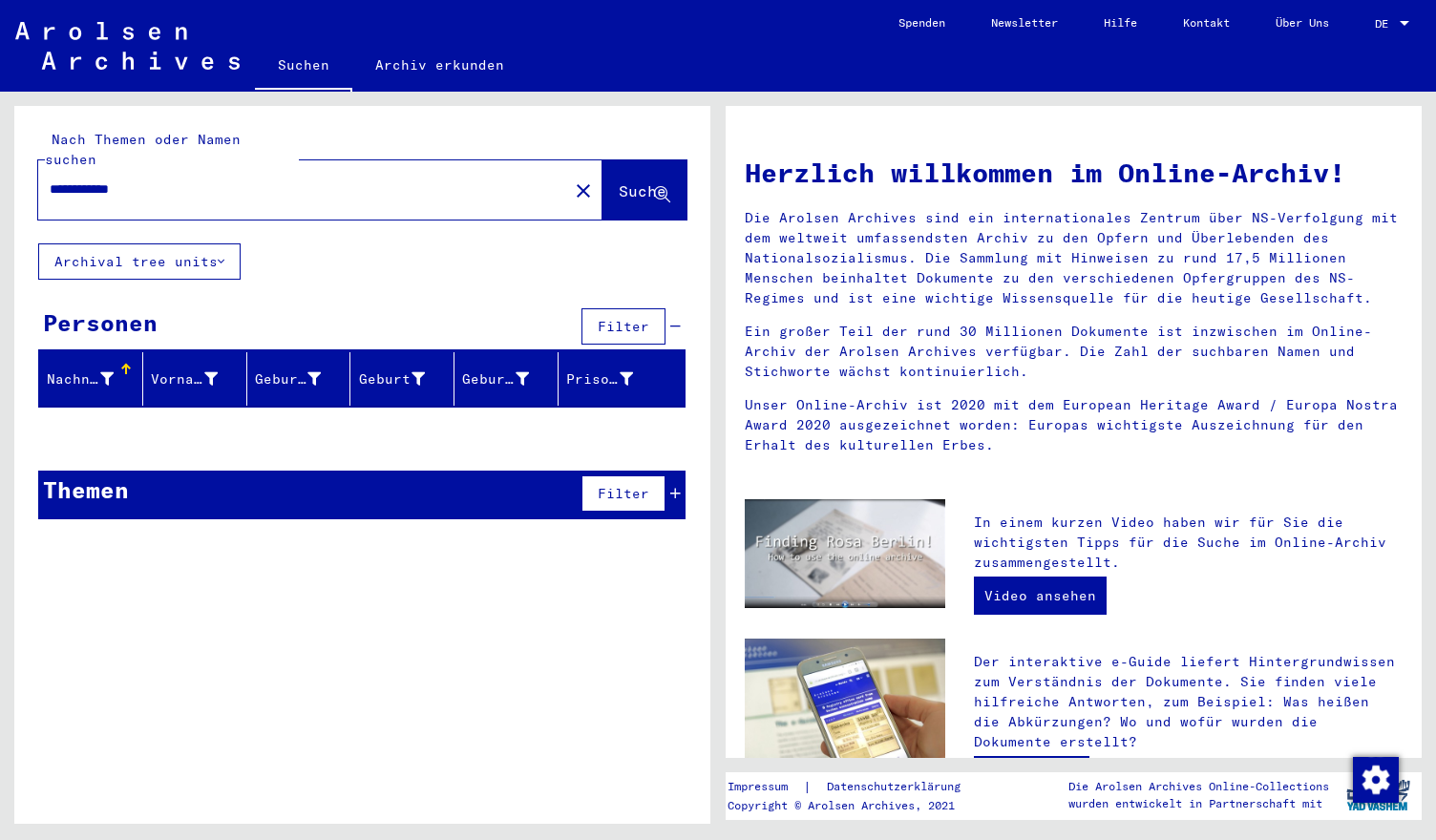
click at [619, 181] on span "Suche" at bounding box center [642, 191] width 47 height 19
click at [119, 179] on input "**********" at bounding box center [297, 189] width 496 height 20
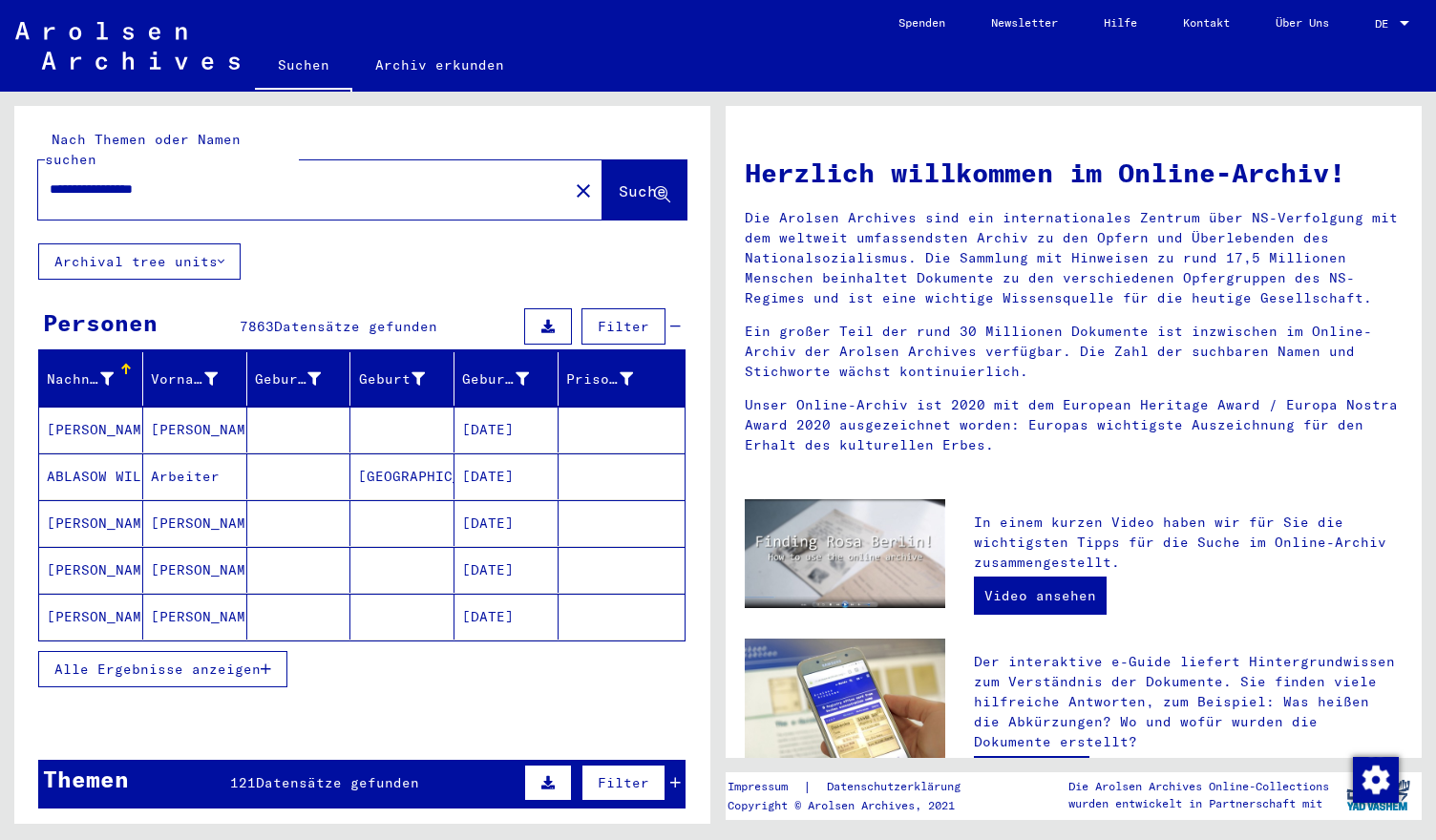
click at [619, 181] on span "Suche" at bounding box center [642, 191] width 47 height 19
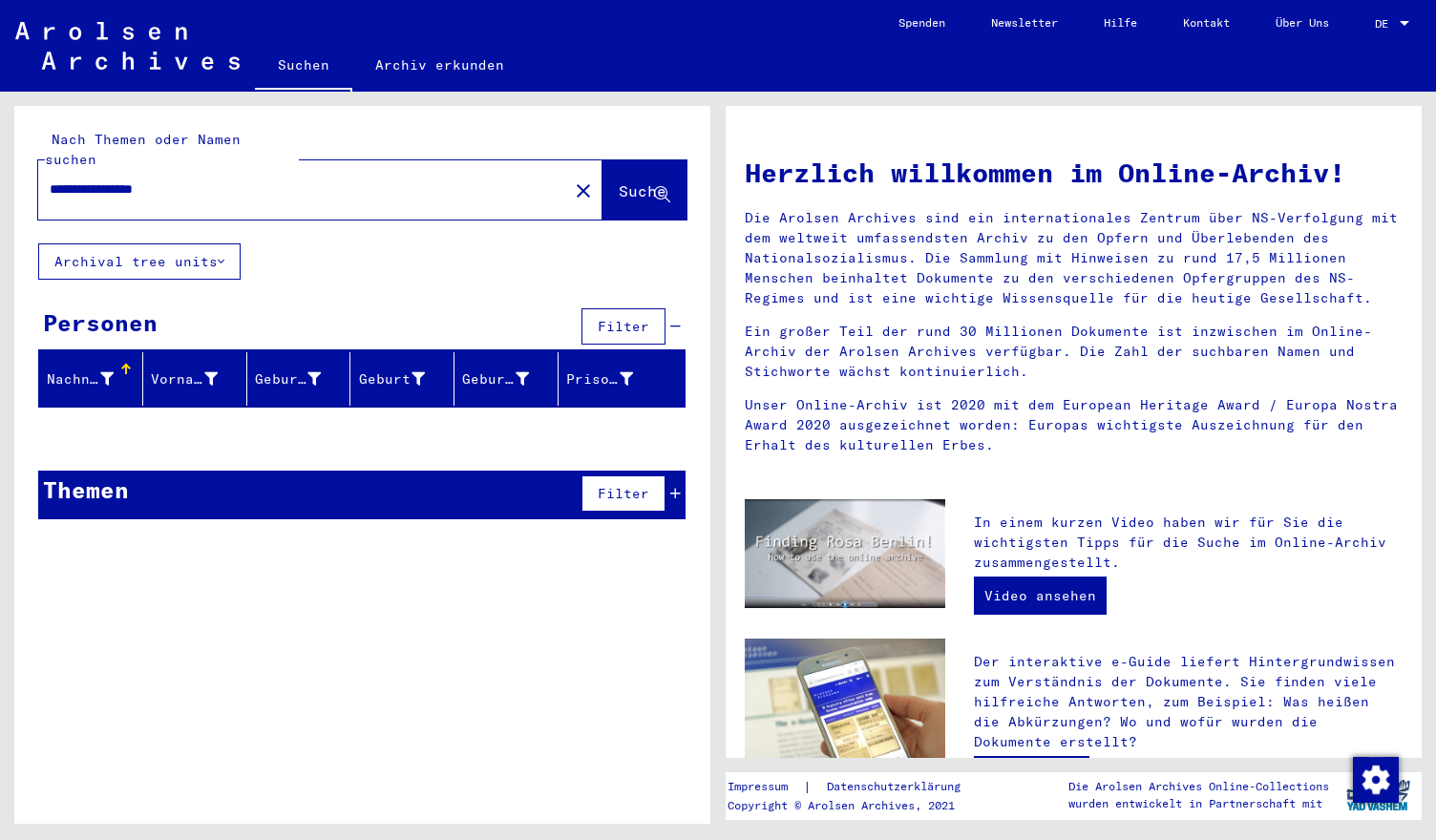
click at [125, 179] on input "**********" at bounding box center [297, 189] width 496 height 20
type input "**********"
click at [626, 181] on span "Suche" at bounding box center [642, 191] width 47 height 19
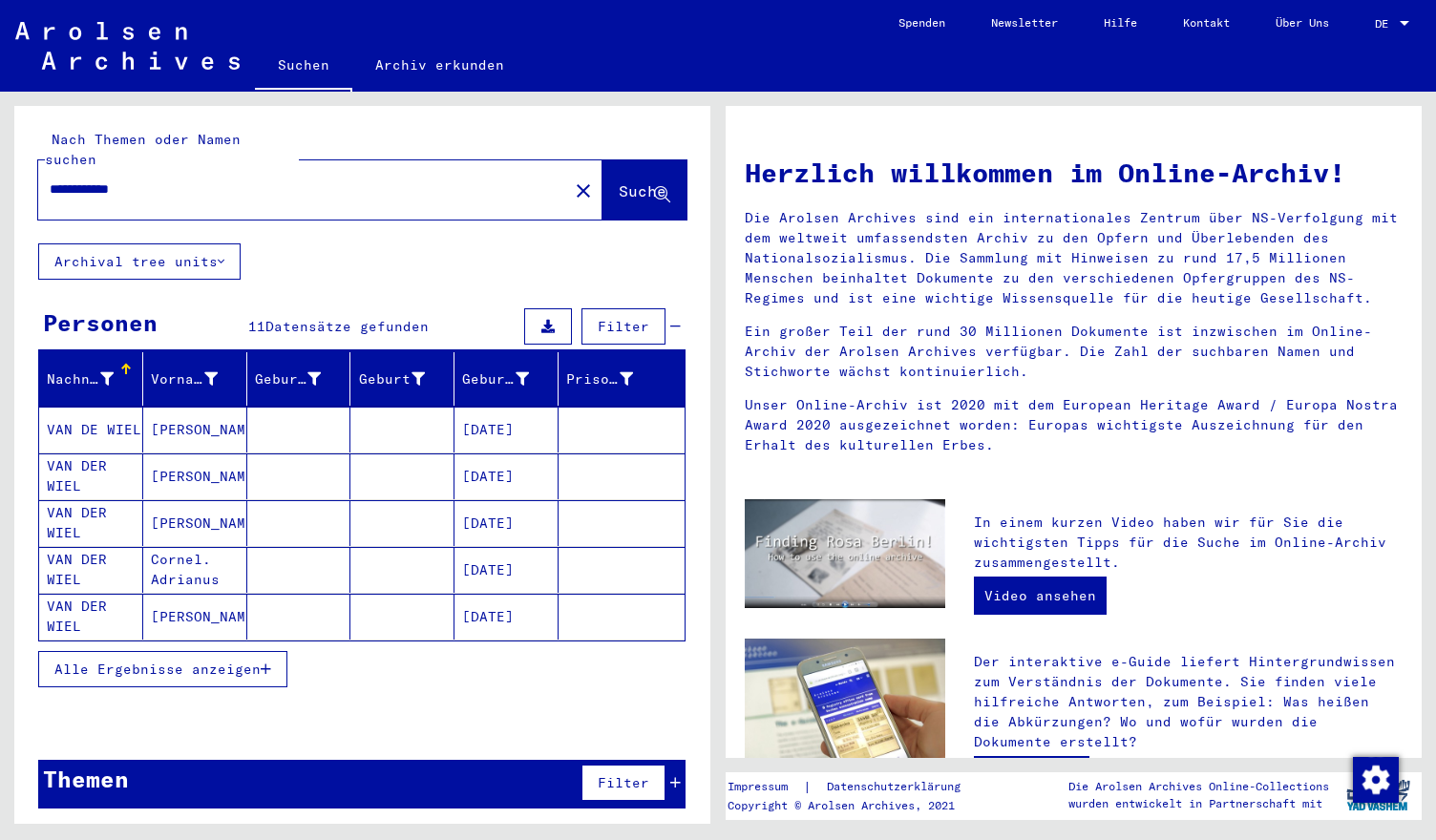
click at [141, 660] on span "Alle Ergebnisse anzeigen" at bounding box center [157, 669] width 206 height 17
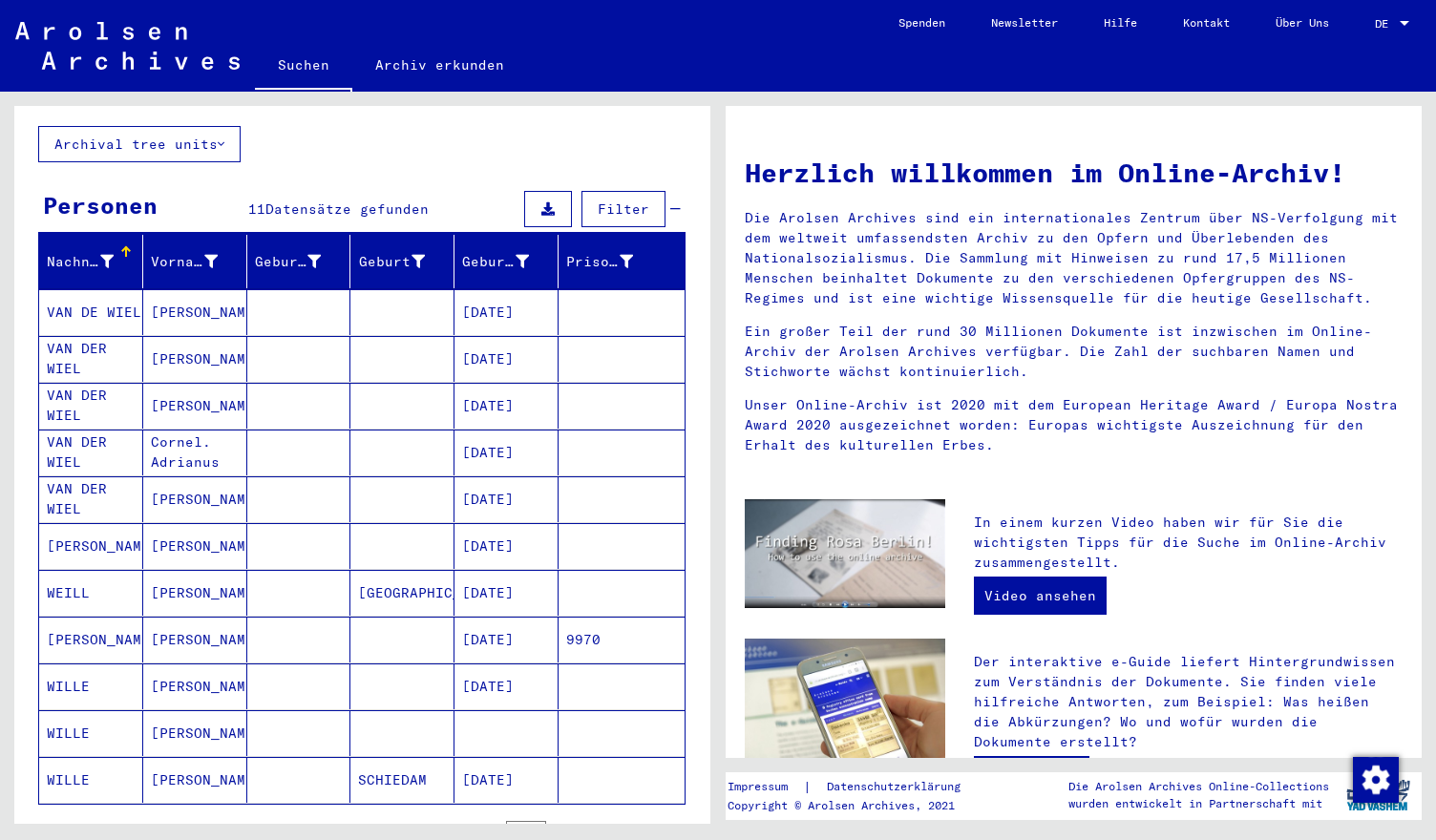
scroll to position [159, 0]
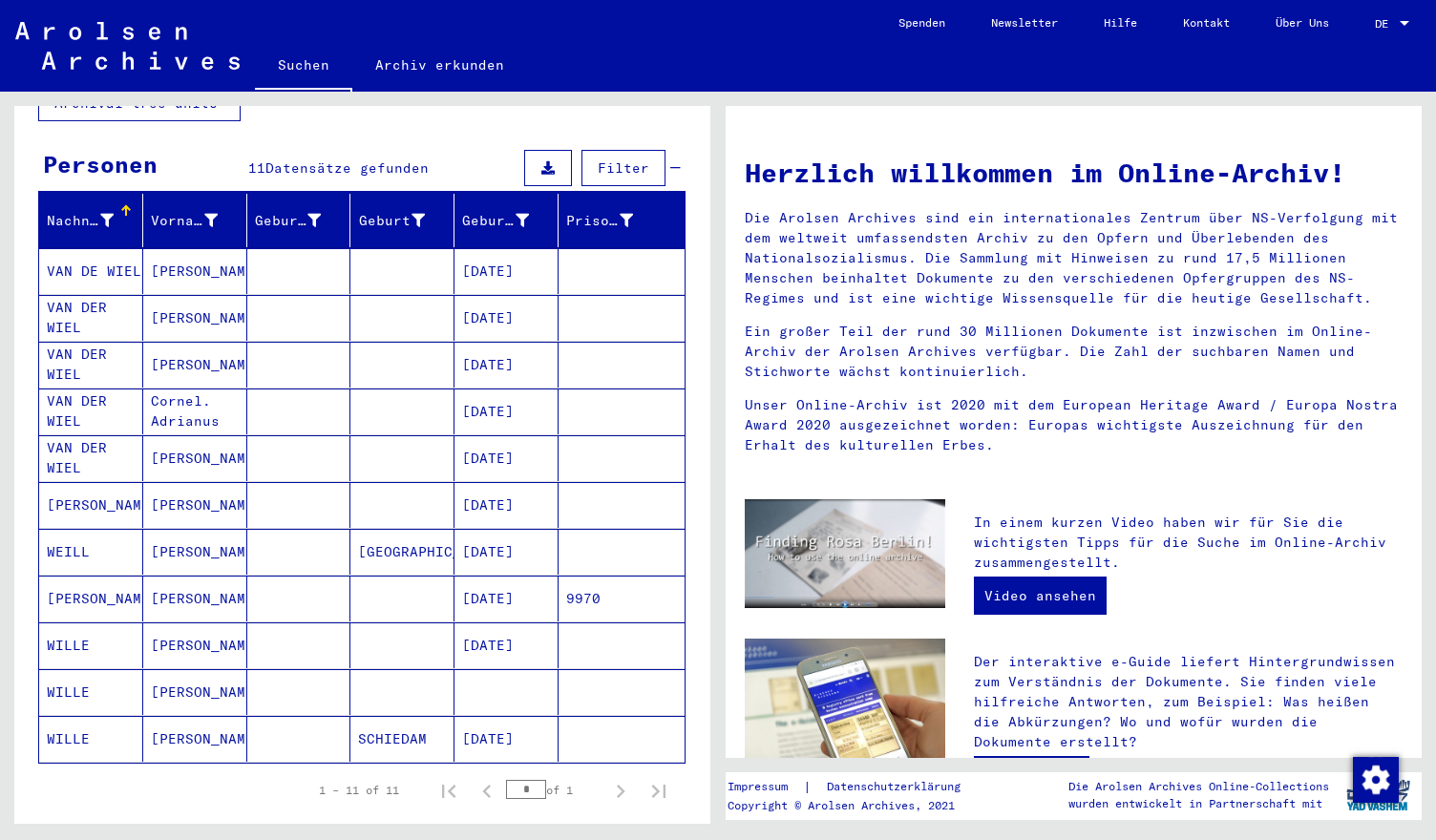
click at [76, 528] on mat-cell "WEILL" at bounding box center [90, 551] width 104 height 45
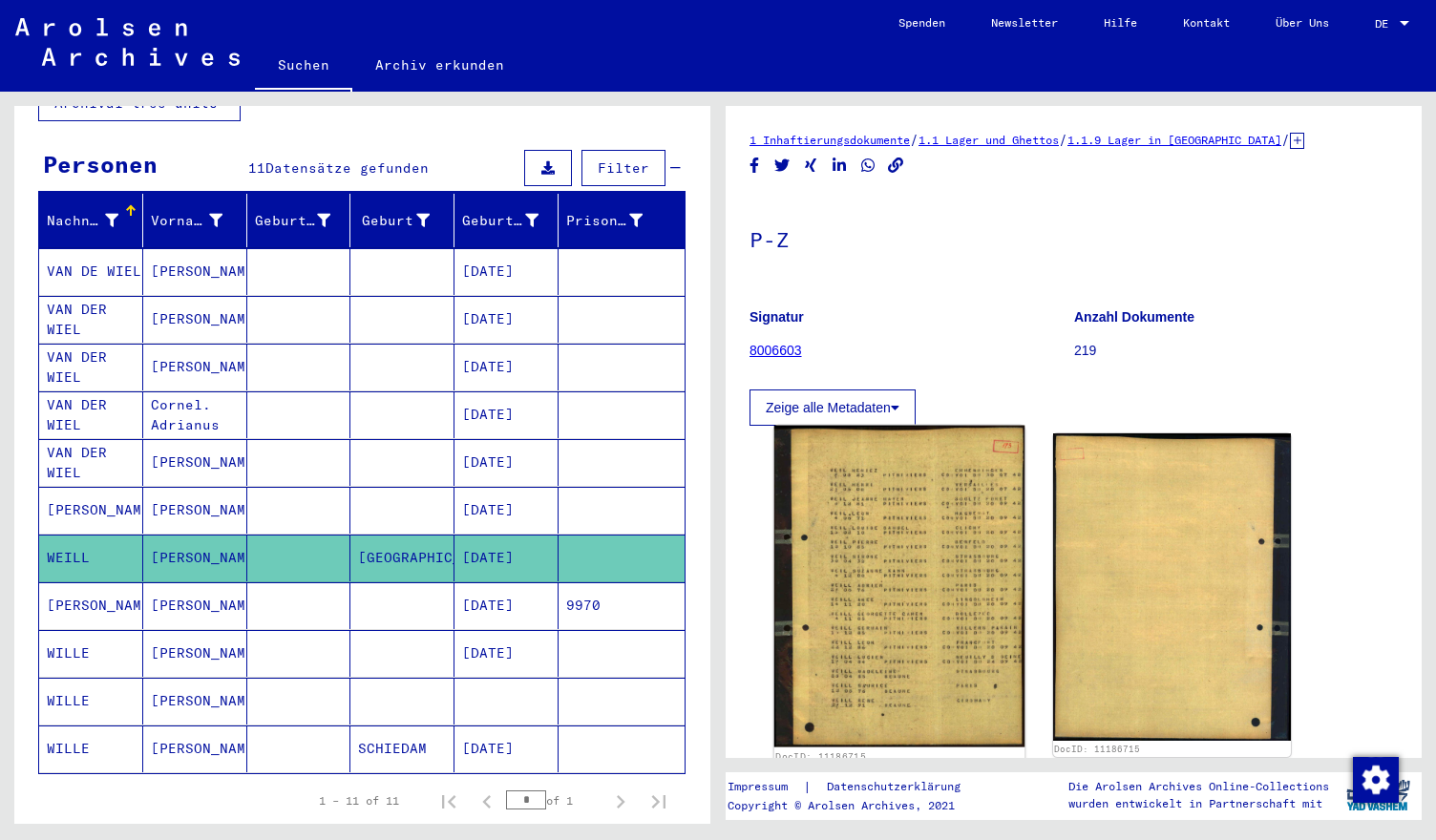
click at [946, 582] on img at bounding box center [900, 586] width 250 height 321
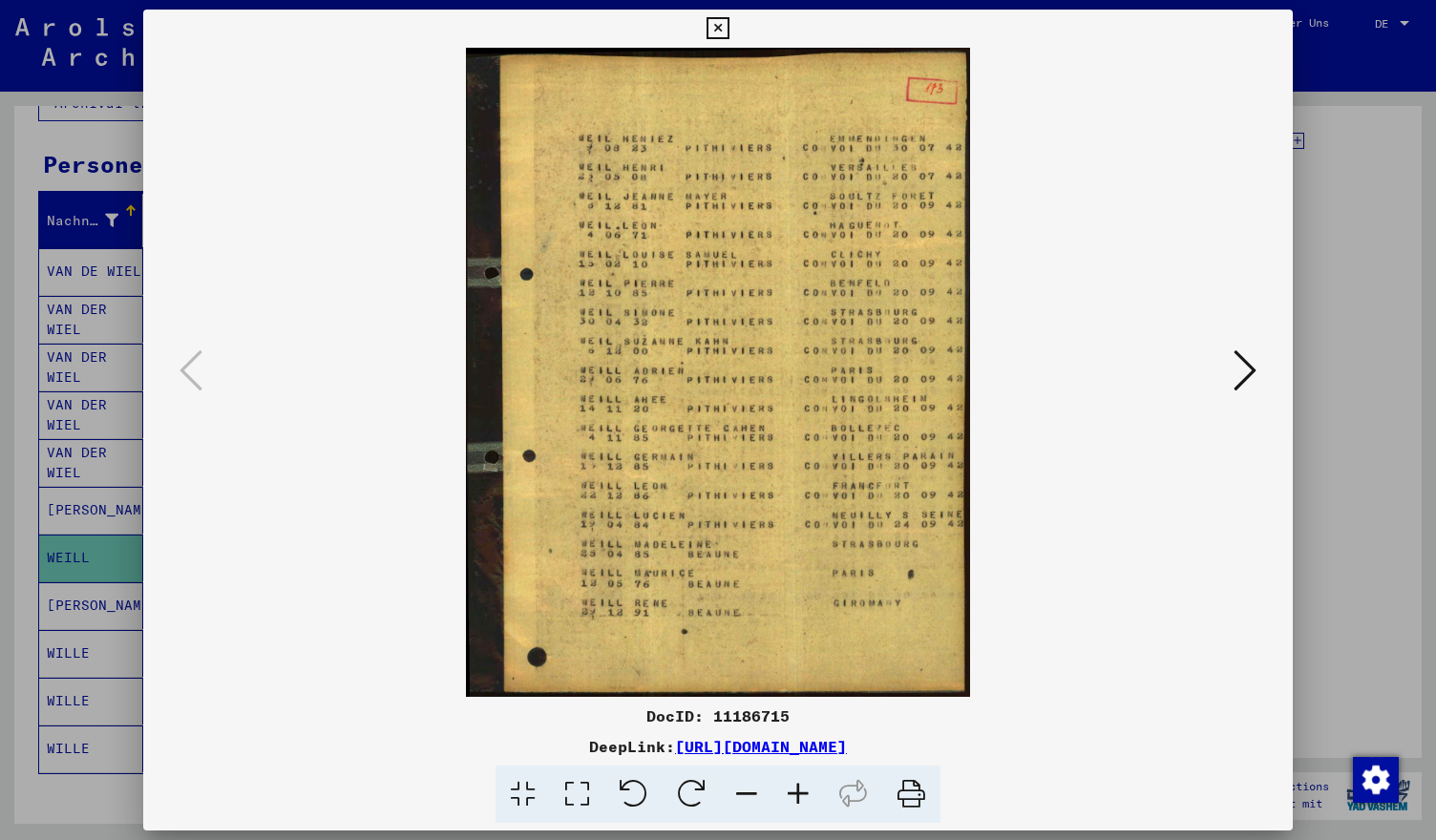
click at [1243, 373] on icon at bounding box center [1245, 370] width 23 height 45
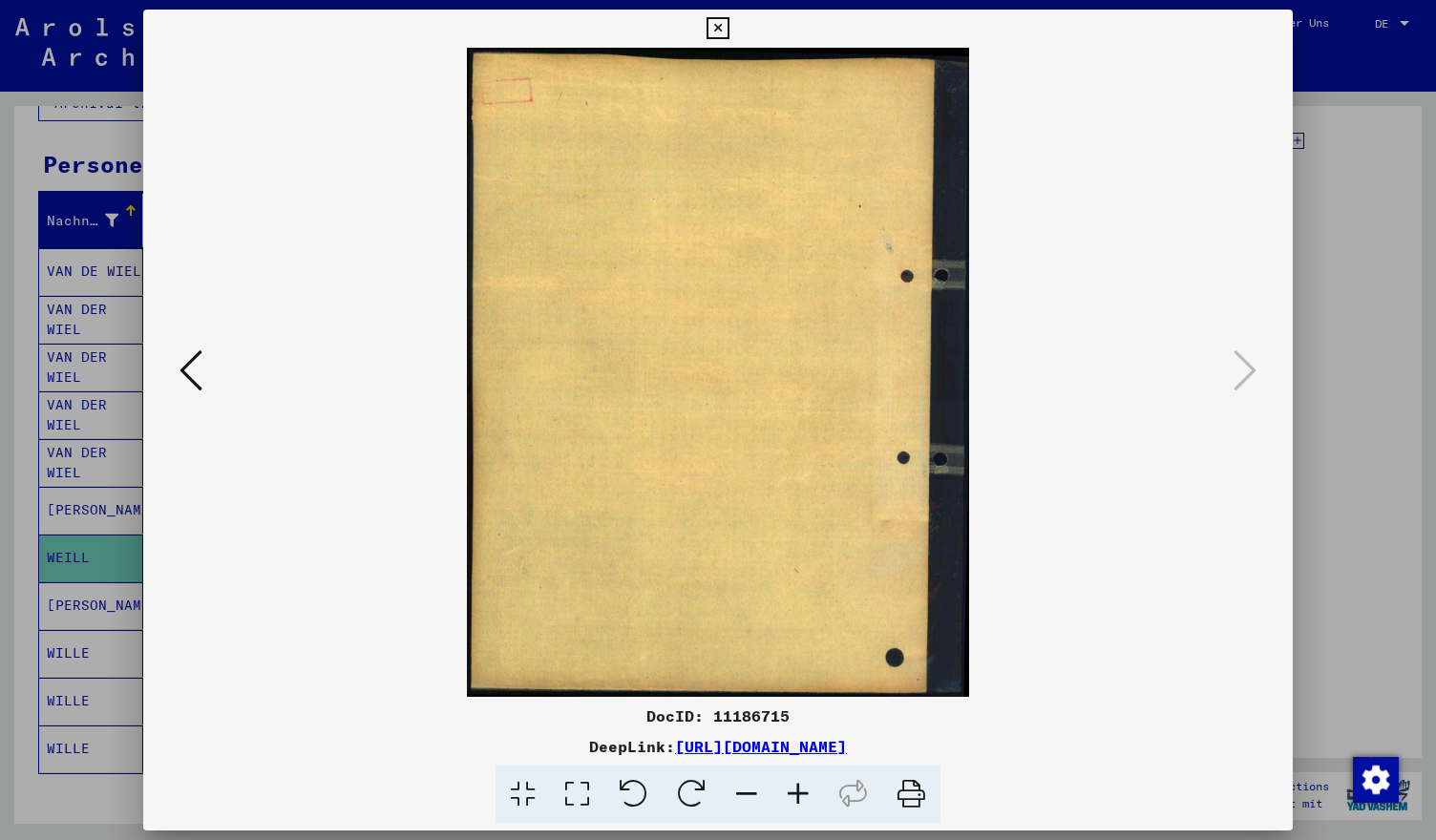
click at [189, 362] on icon at bounding box center [191, 370] width 23 height 45
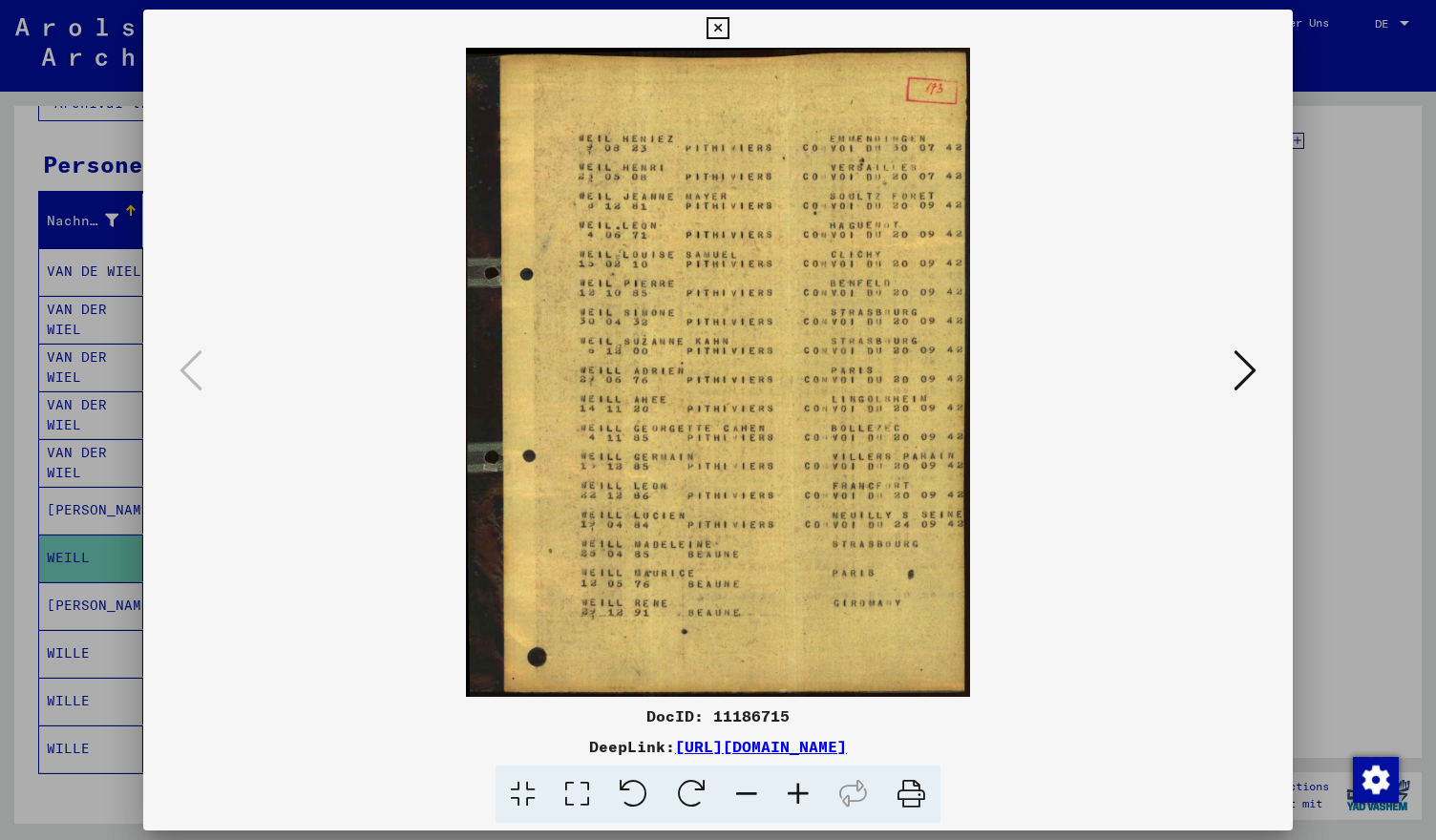
drag, startPoint x: 580, startPoint y: 383, endPoint x: 719, endPoint y: 427, distance: 145.8
click at [719, 427] on img at bounding box center [718, 372] width 1019 height 648
click at [871, 377] on img at bounding box center [718, 372] width 1019 height 648
click at [719, 22] on icon at bounding box center [718, 29] width 22 height 23
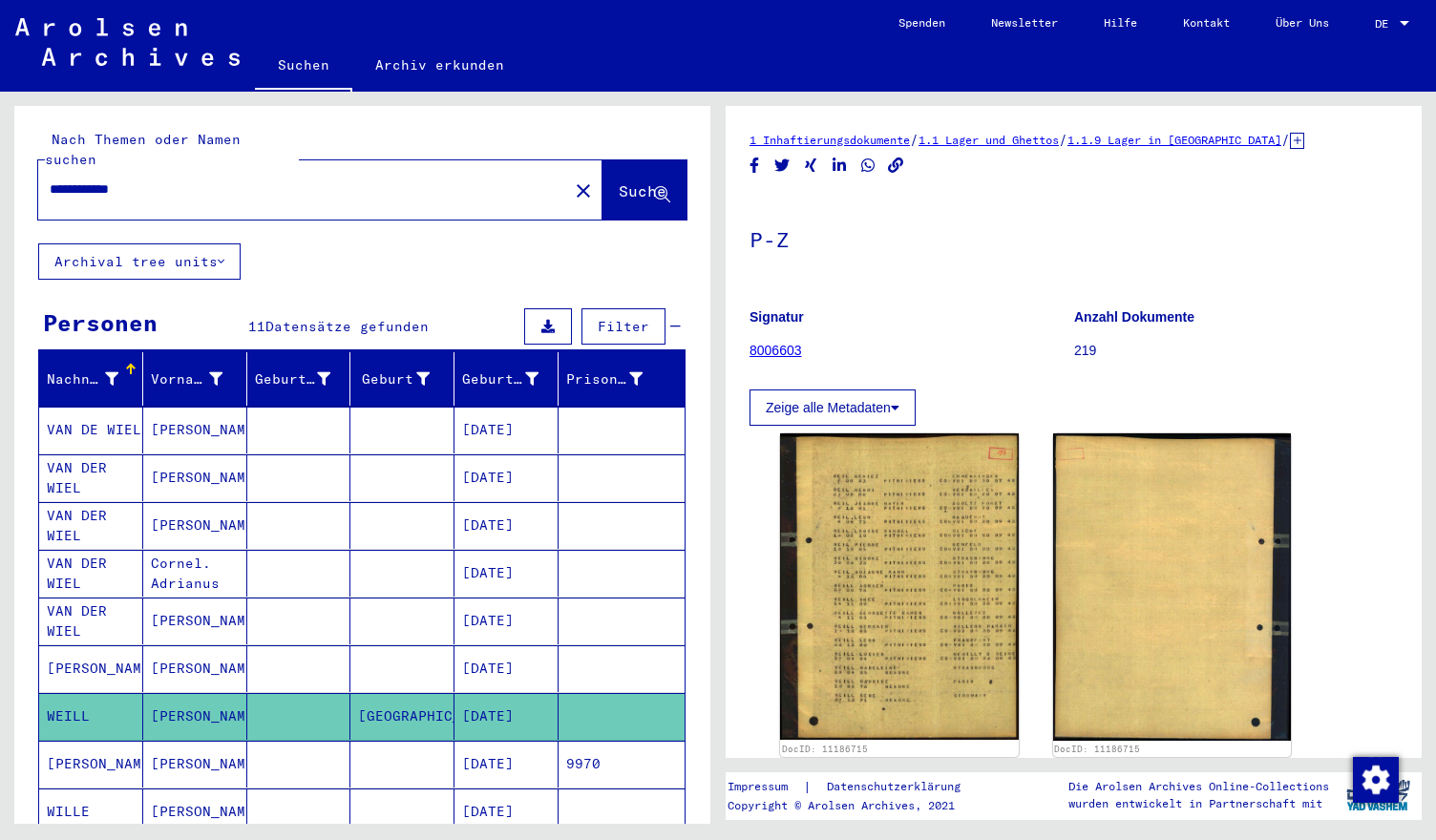
click at [289, 65] on link "Suchen" at bounding box center [303, 66] width 98 height 49
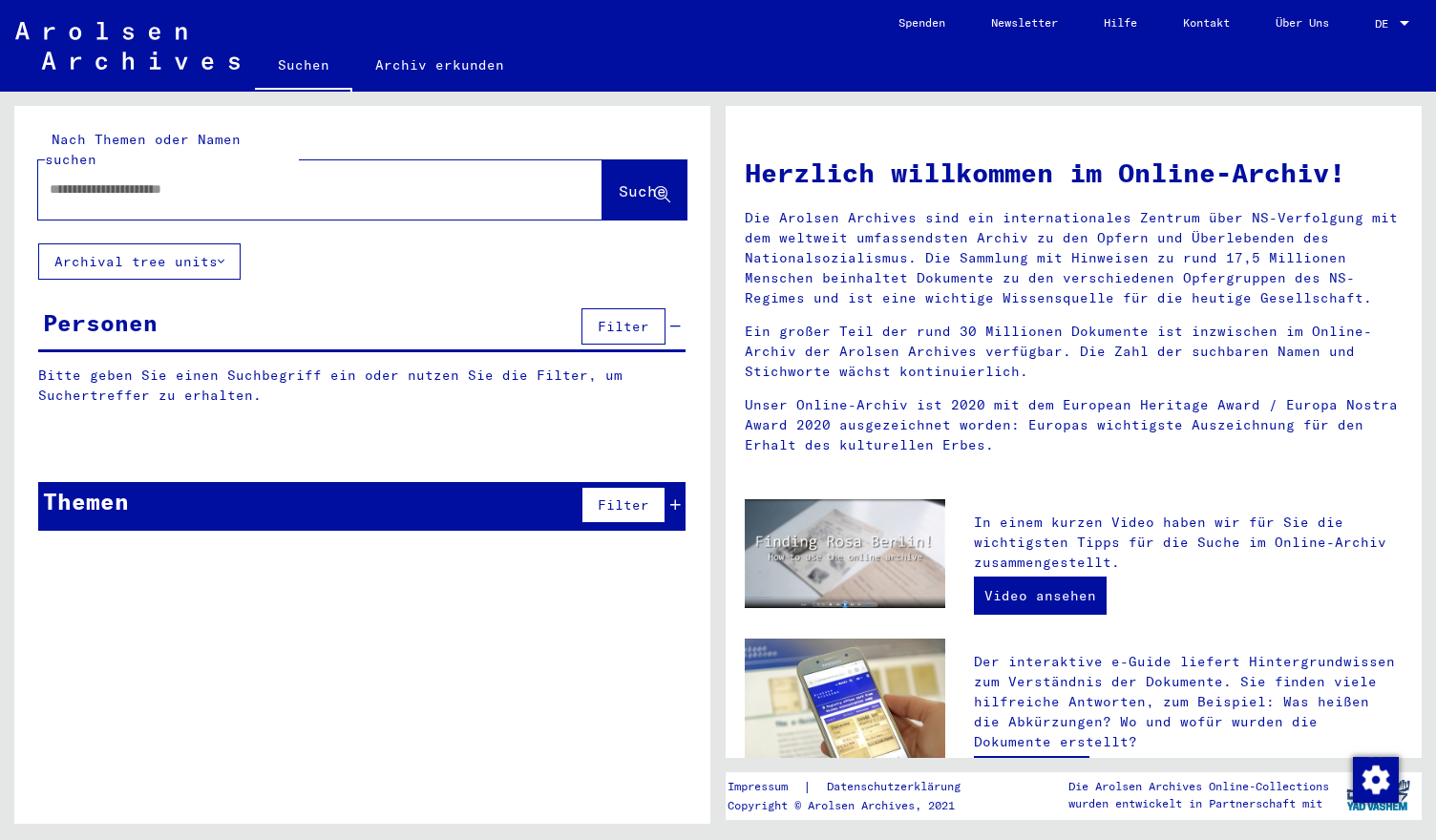
click at [231, 179] on input "text" at bounding box center [297, 189] width 496 height 20
type input "**********"
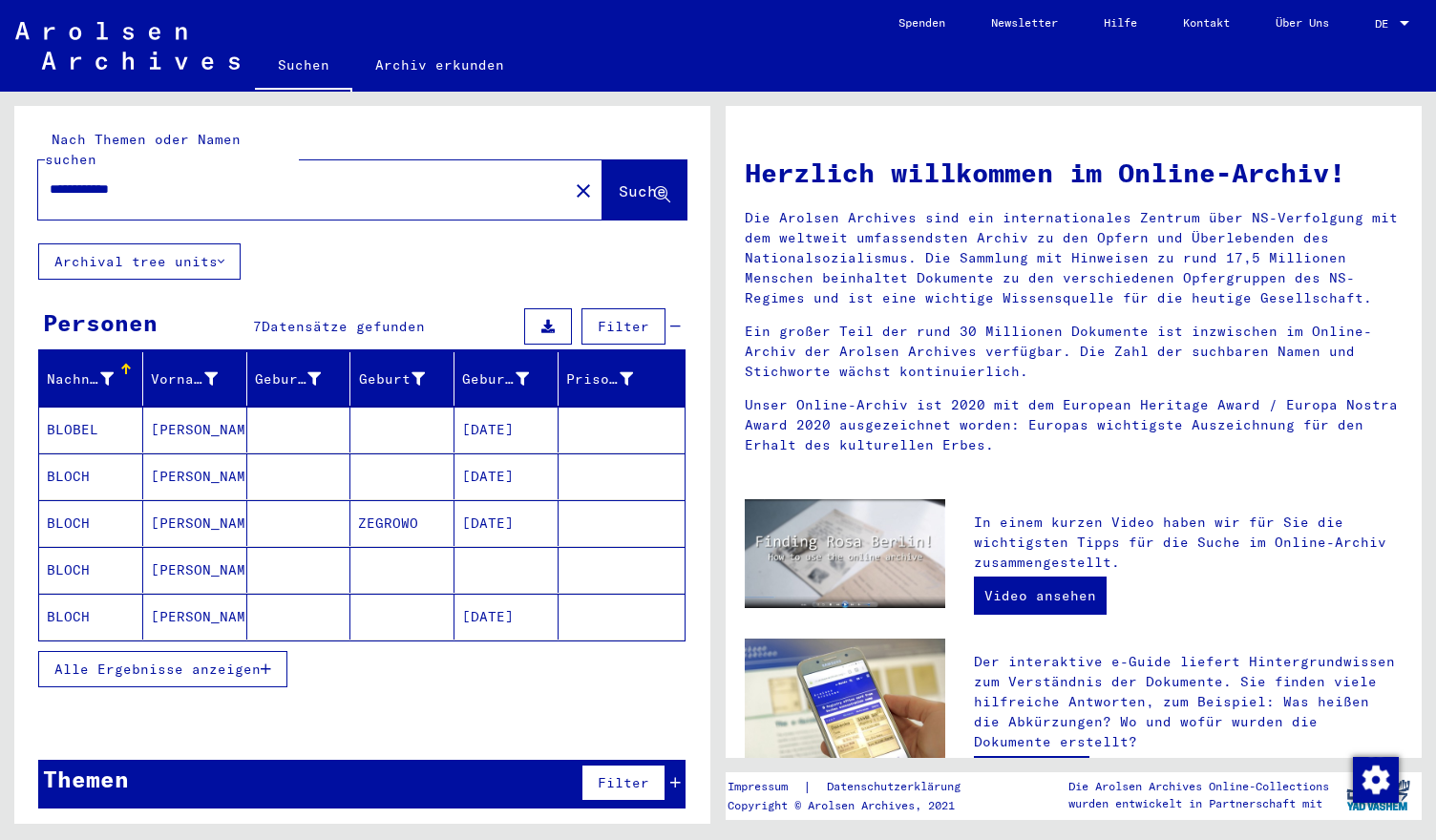
click at [483, 598] on mat-cell "[DATE]" at bounding box center [505, 615] width 104 height 45
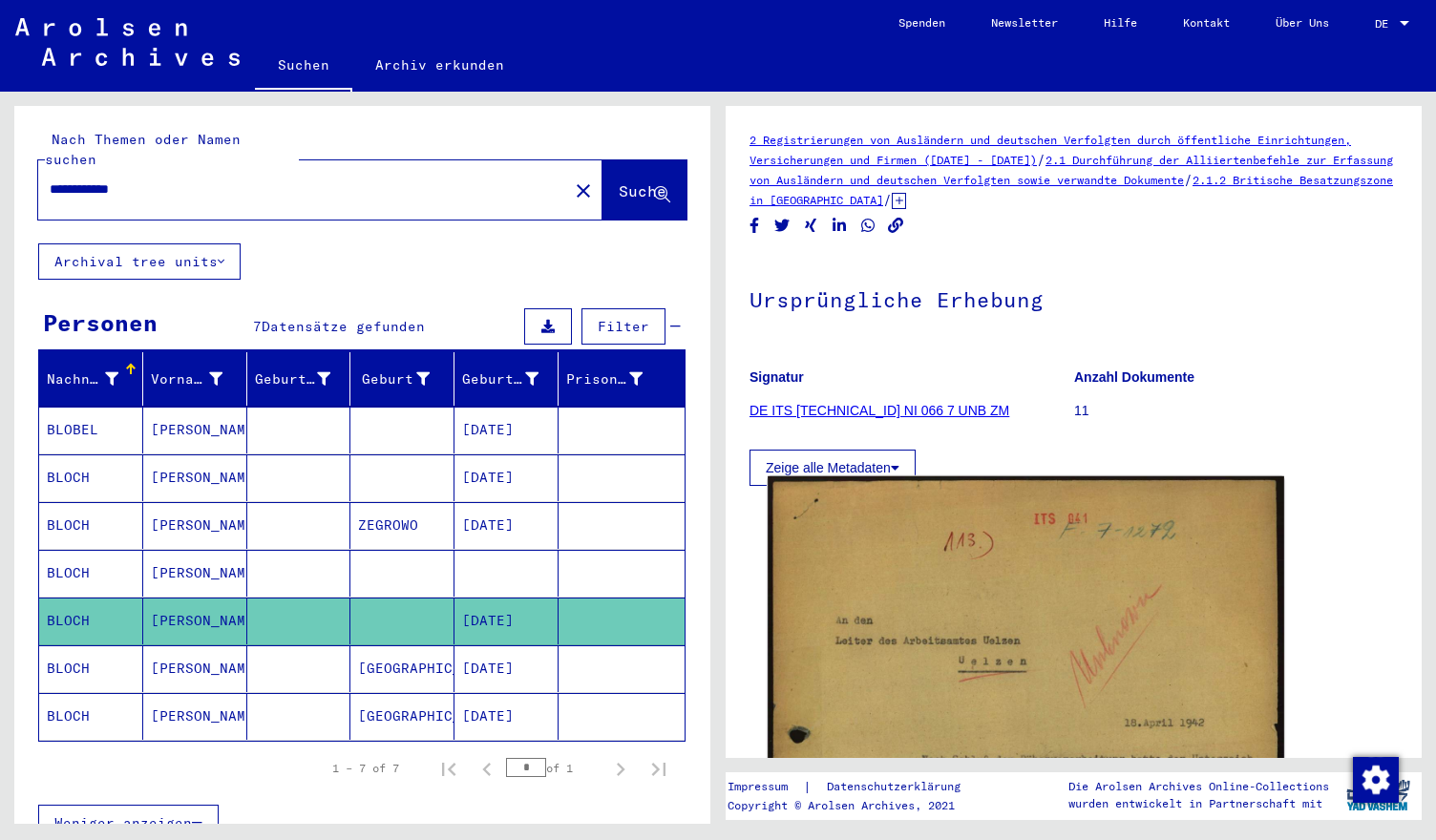
click at [1010, 596] on img at bounding box center [1025, 833] width 516 height 715
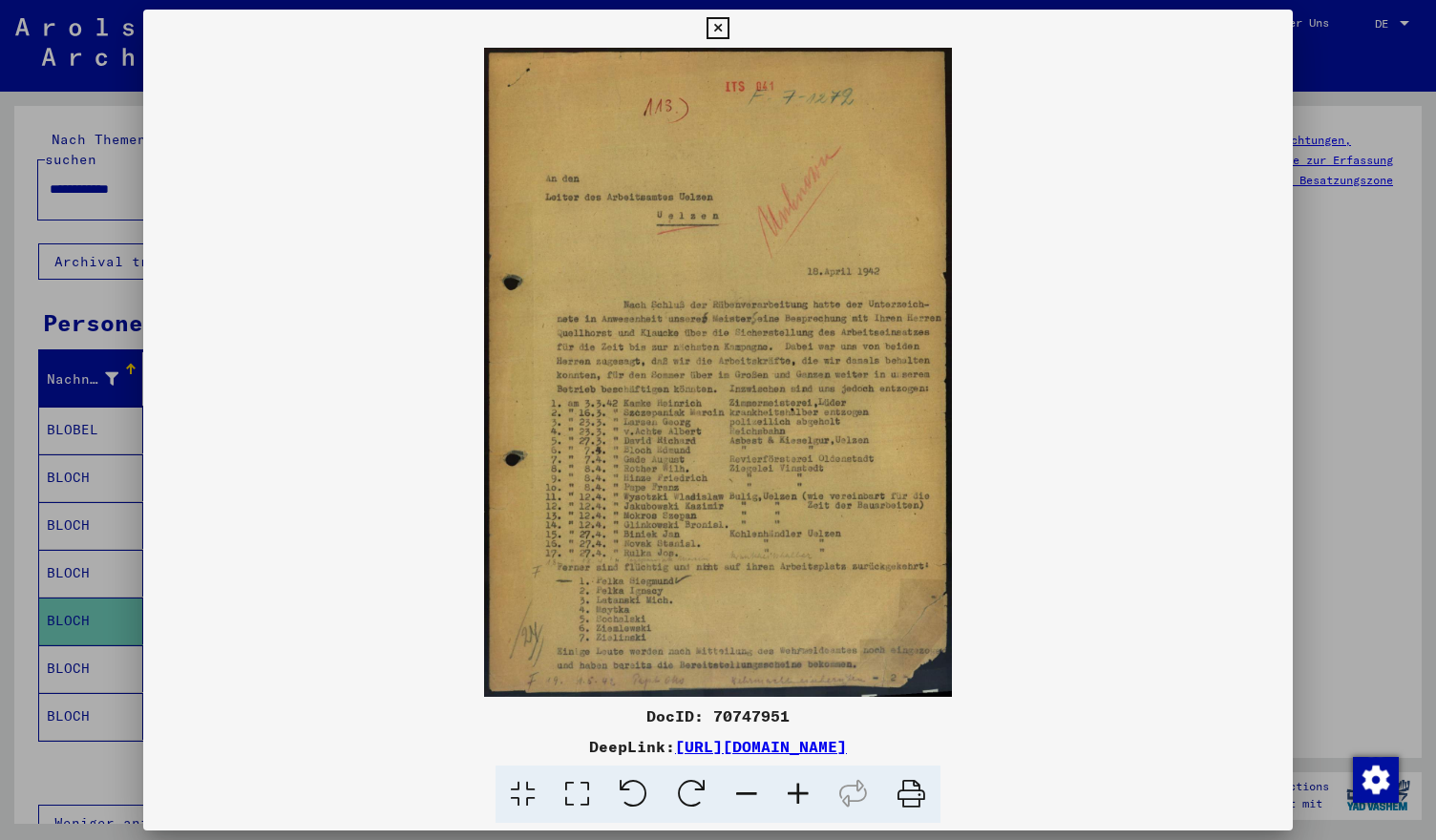
click at [718, 33] on icon at bounding box center [718, 29] width 22 height 23
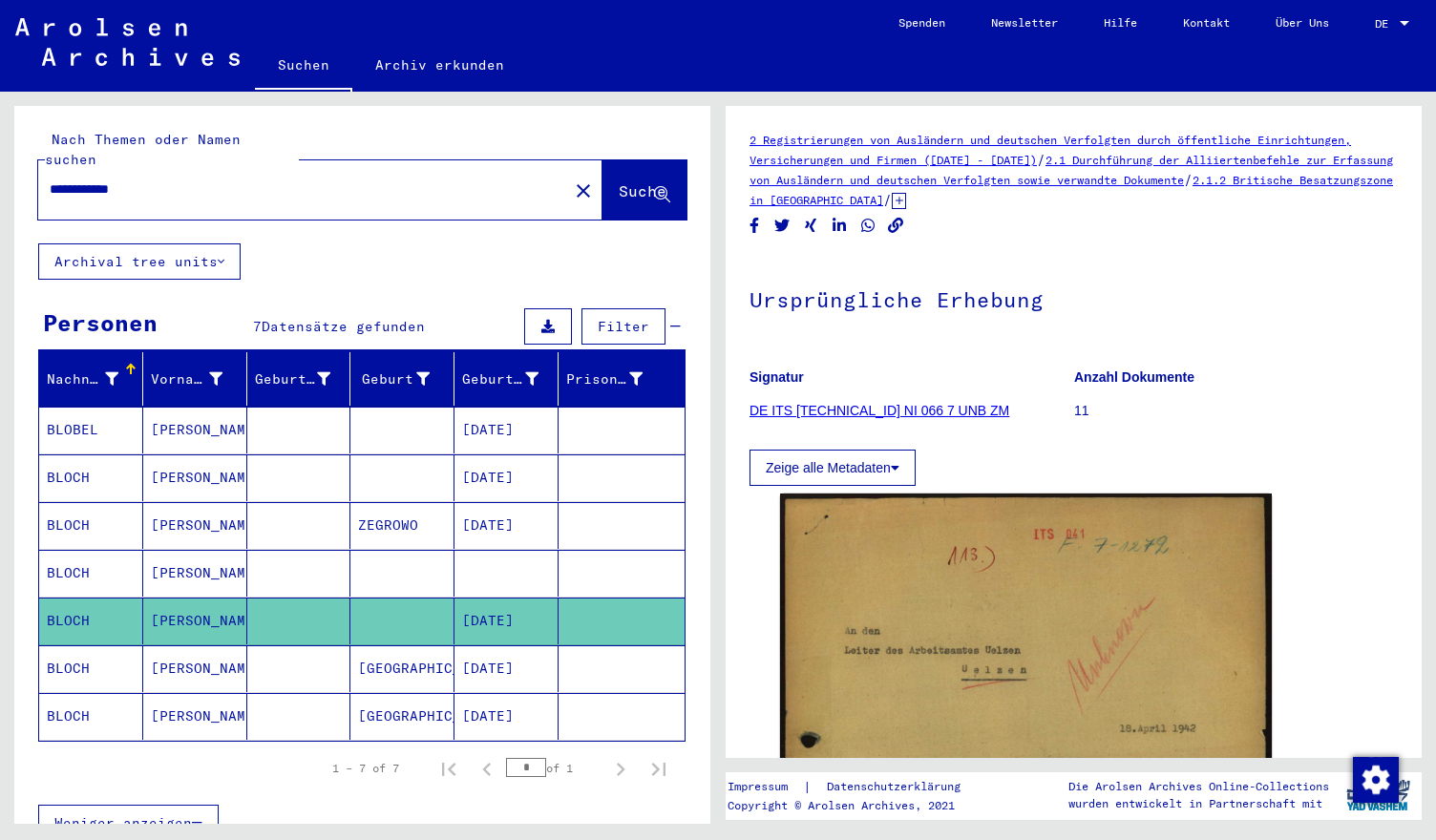
click at [892, 368] on p "Signatur" at bounding box center [911, 377] width 323 height 20
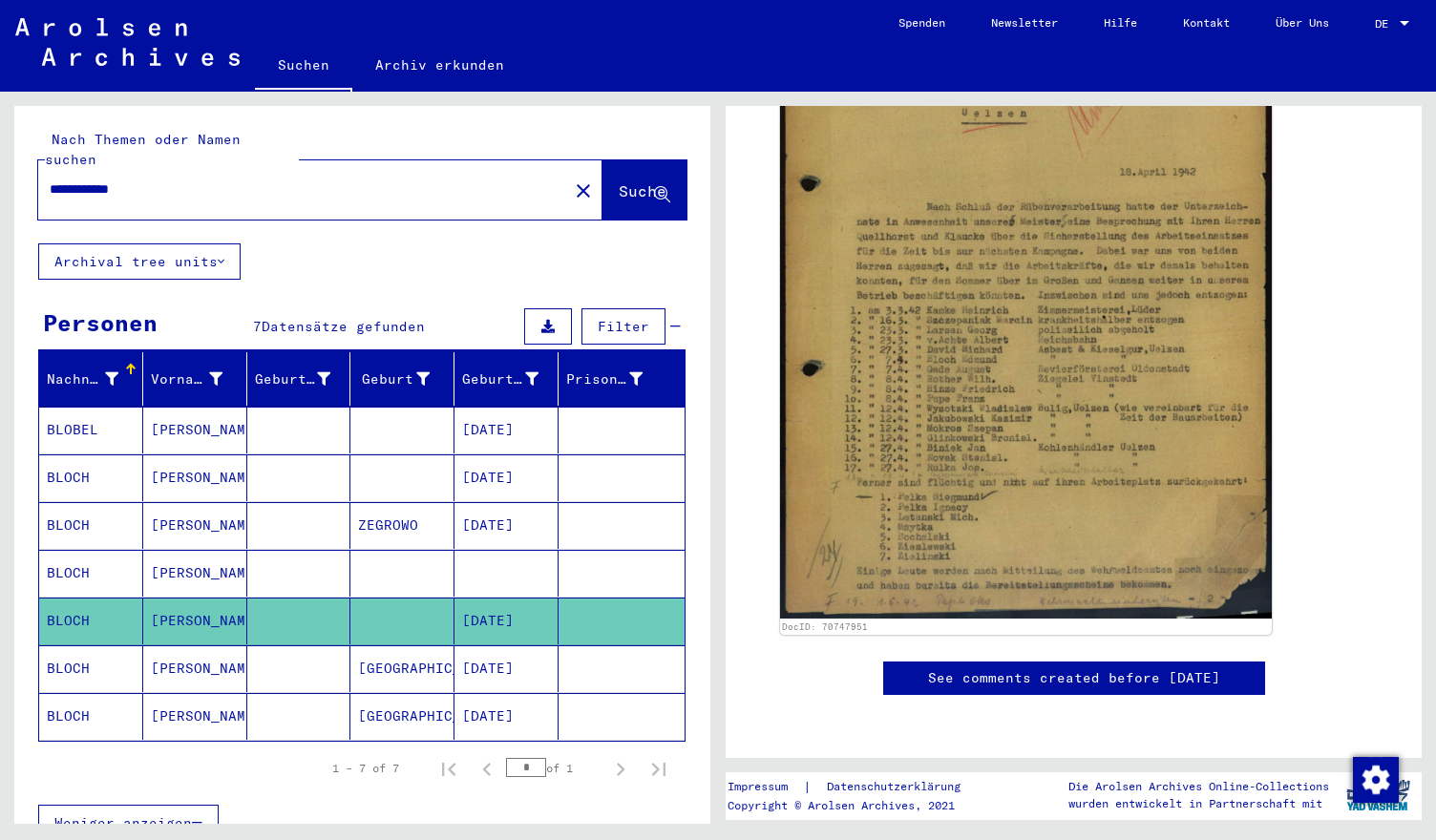
scroll to position [801, 0]
click at [68, 406] on mat-cell "BLOBEL" at bounding box center [90, 430] width 104 height 46
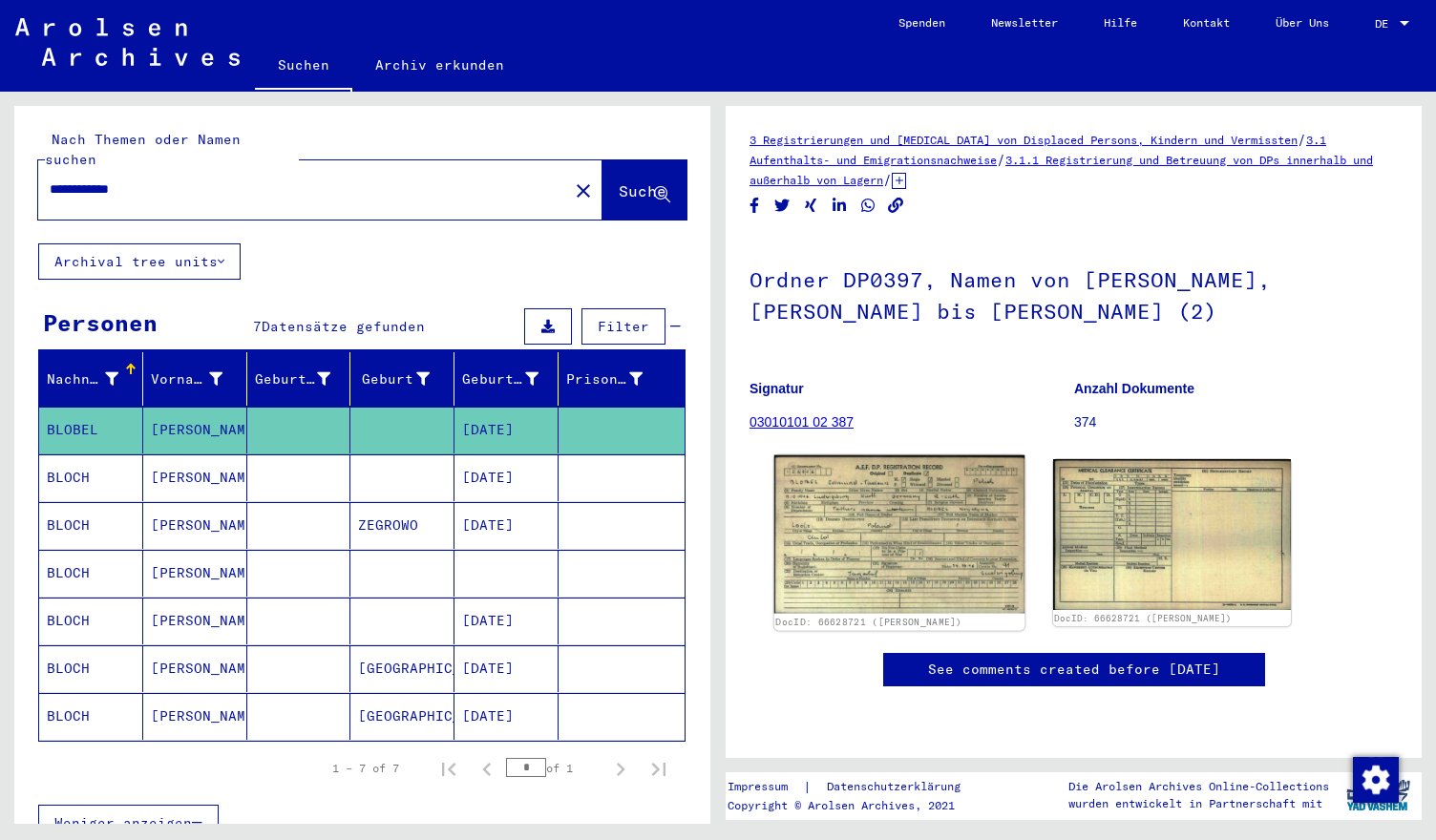
click at [860, 543] on img at bounding box center [900, 534] width 250 height 159
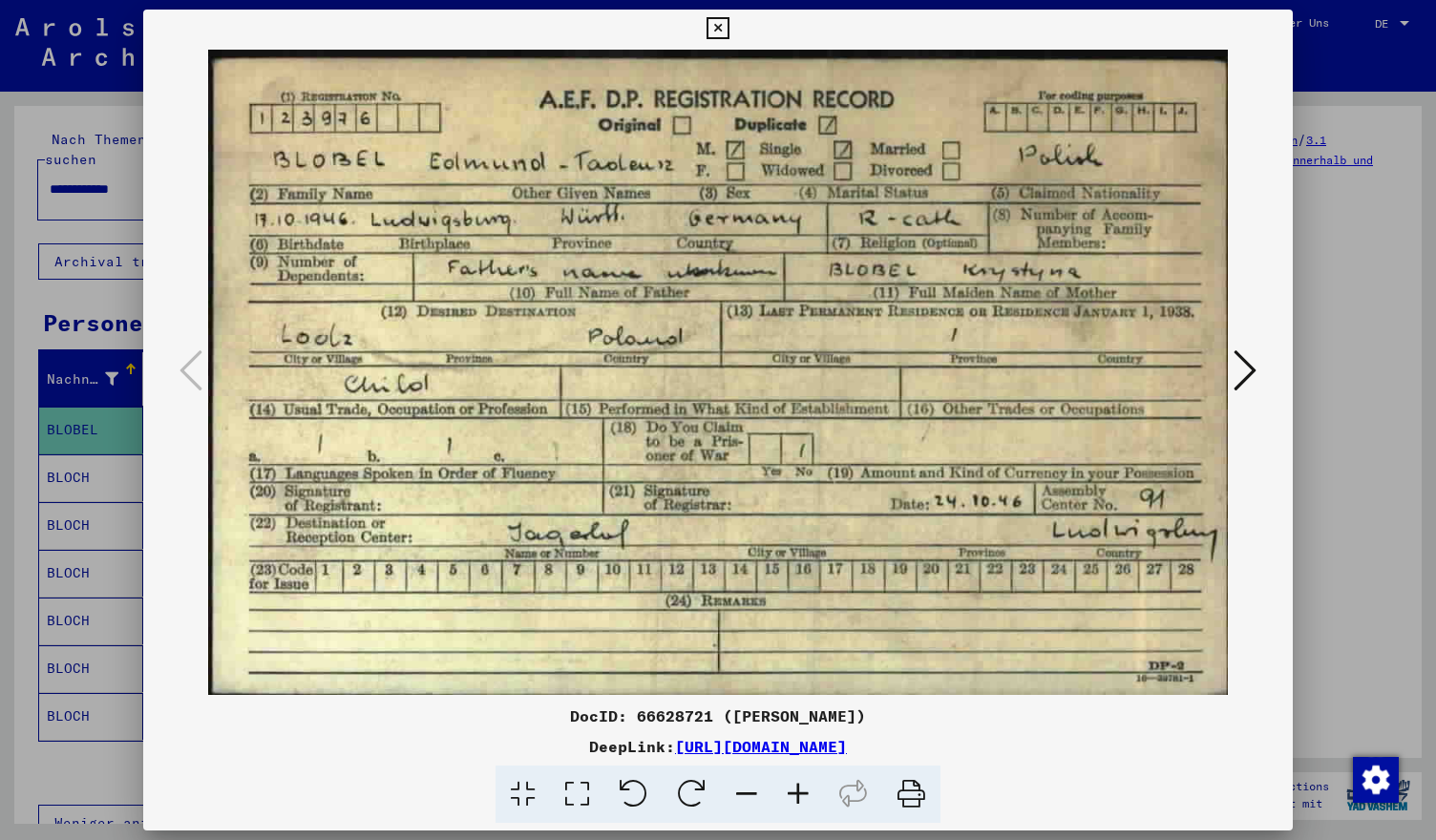
click at [721, 26] on icon at bounding box center [718, 29] width 22 height 23
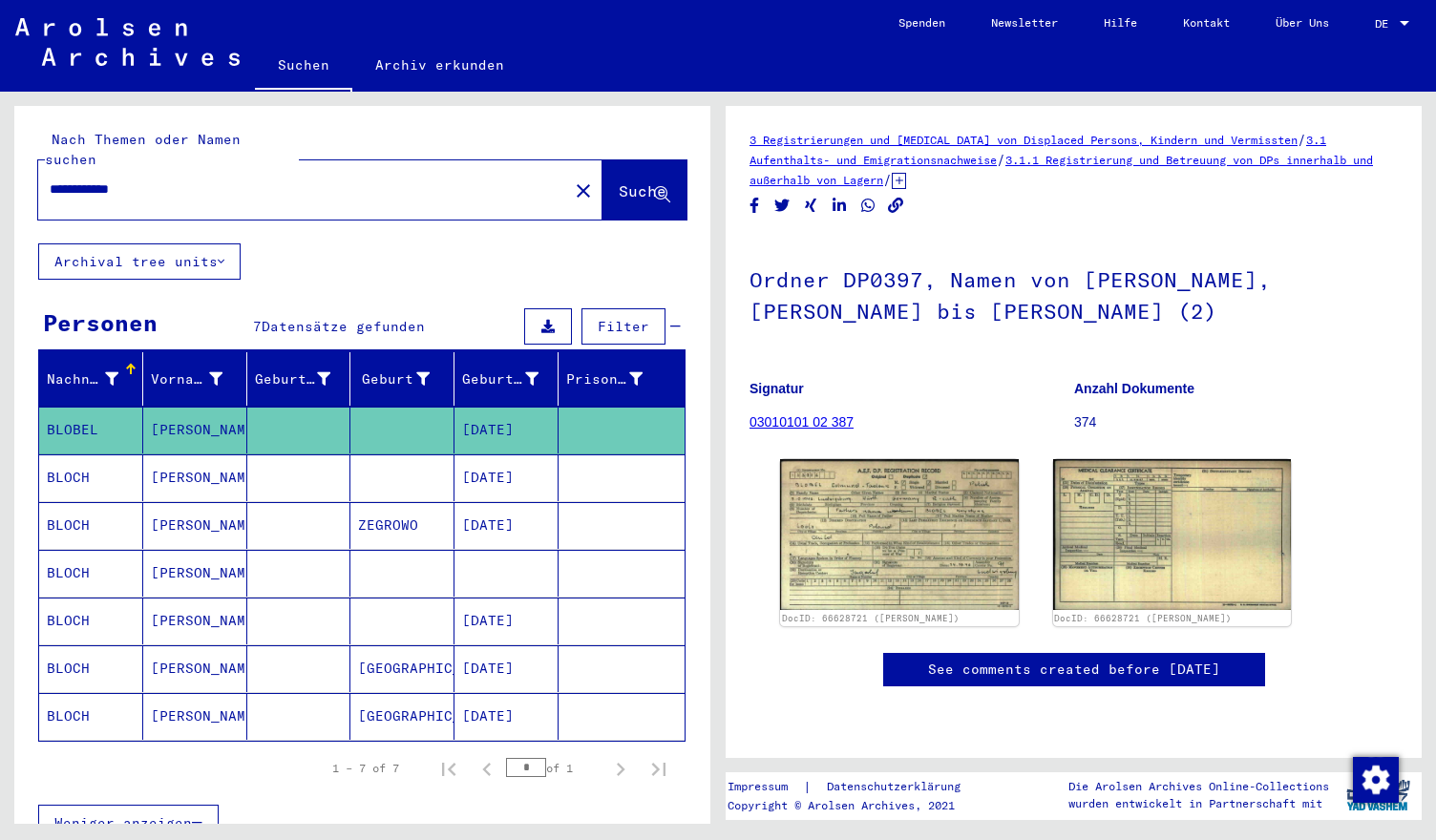
click at [120, 814] on span "Weniger anzeigen" at bounding box center [123, 823] width 137 height 17
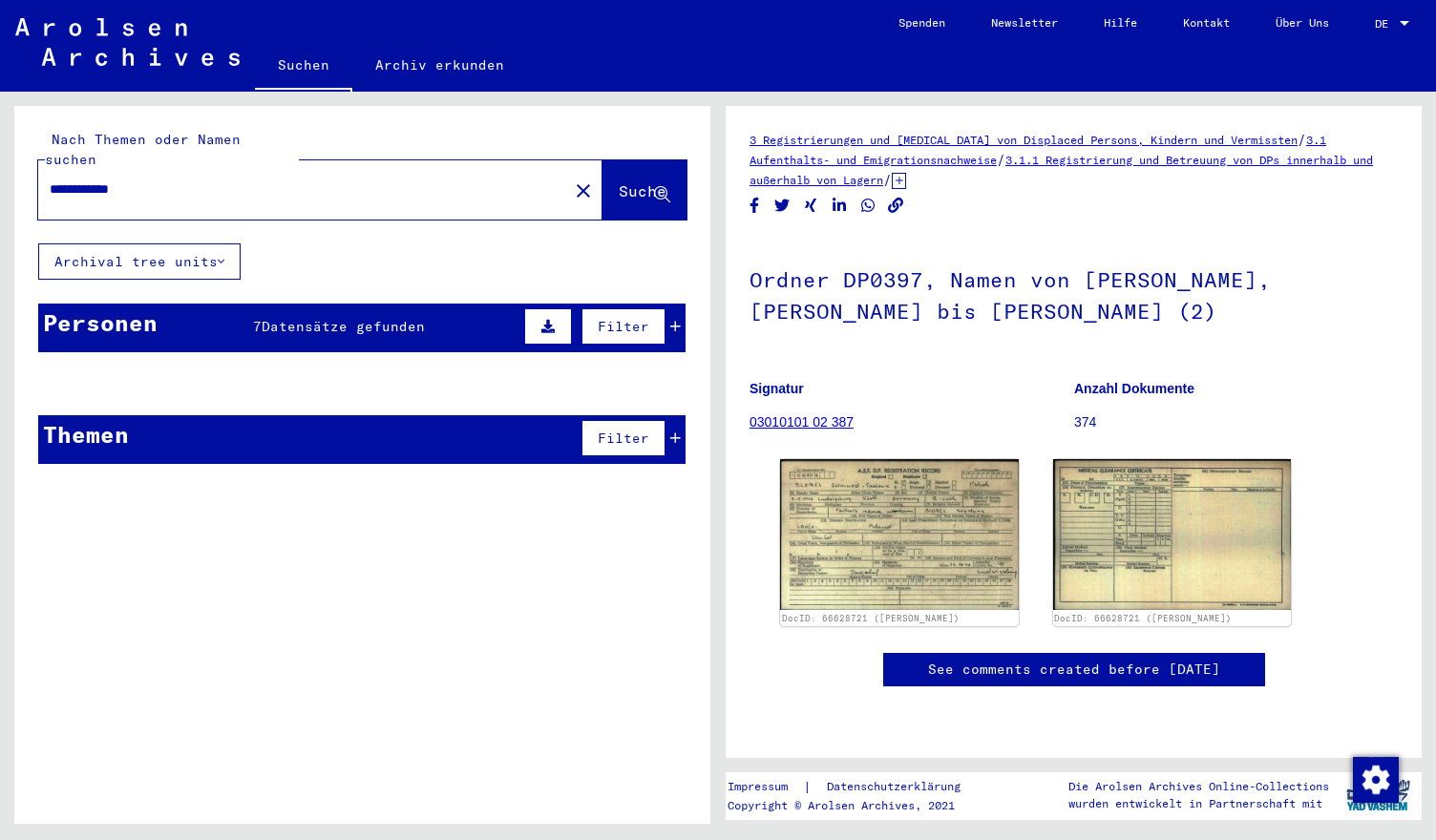
click at [555, 319] on icon at bounding box center [548, 326] width 14 height 14
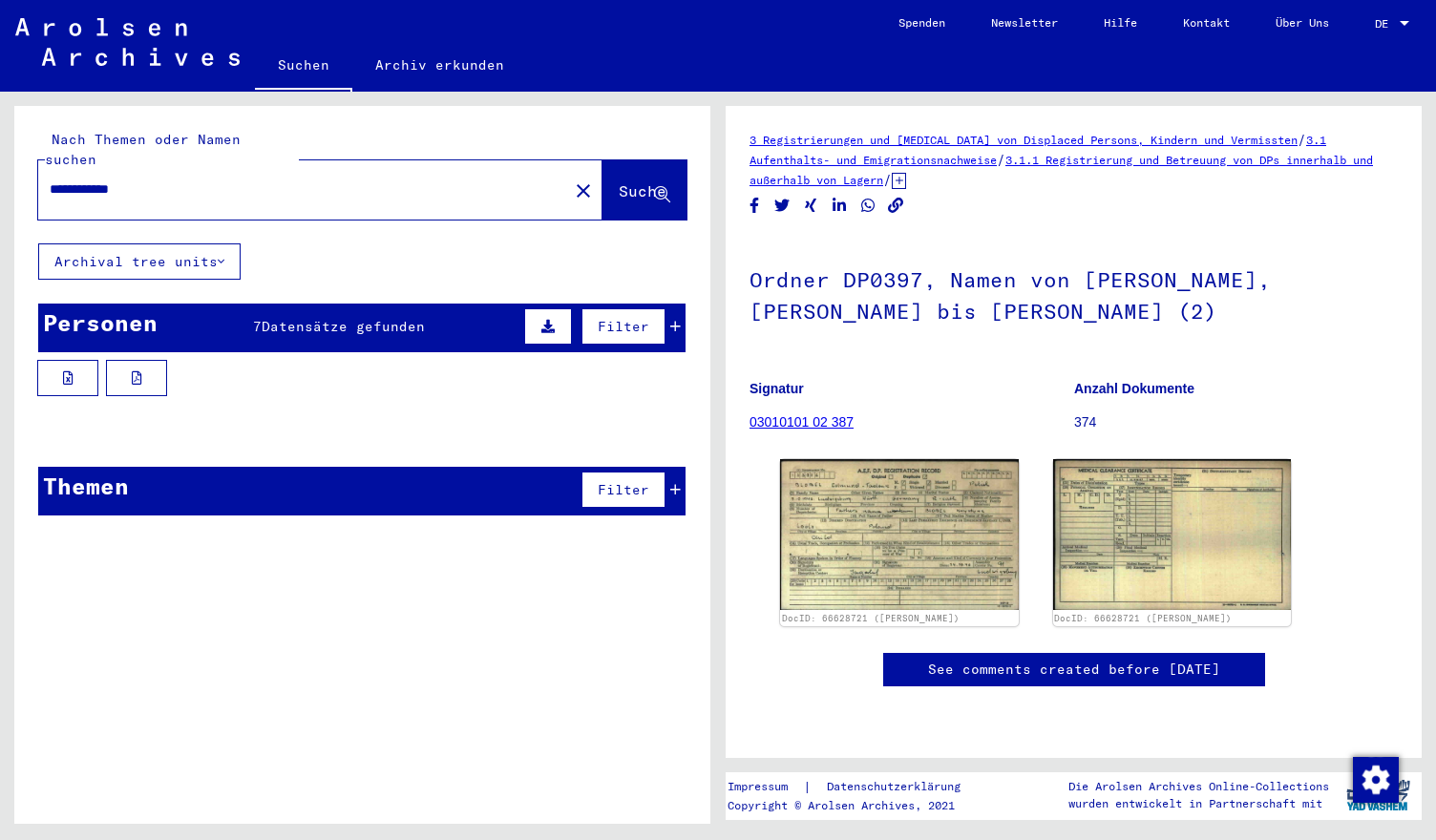
click at [136, 179] on input "**********" at bounding box center [303, 189] width 507 height 20
